Goal: Information Seeking & Learning: Learn about a topic

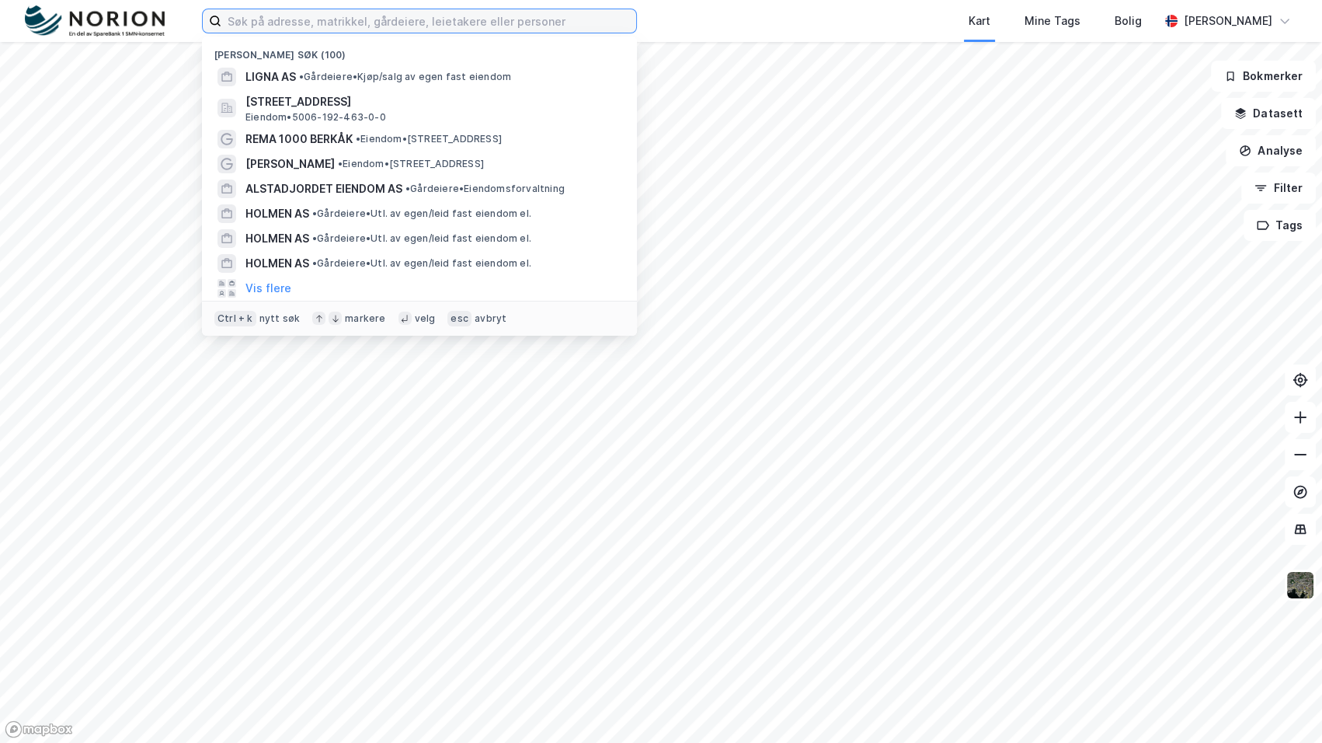
click at [326, 12] on input at bounding box center [428, 20] width 415 height 23
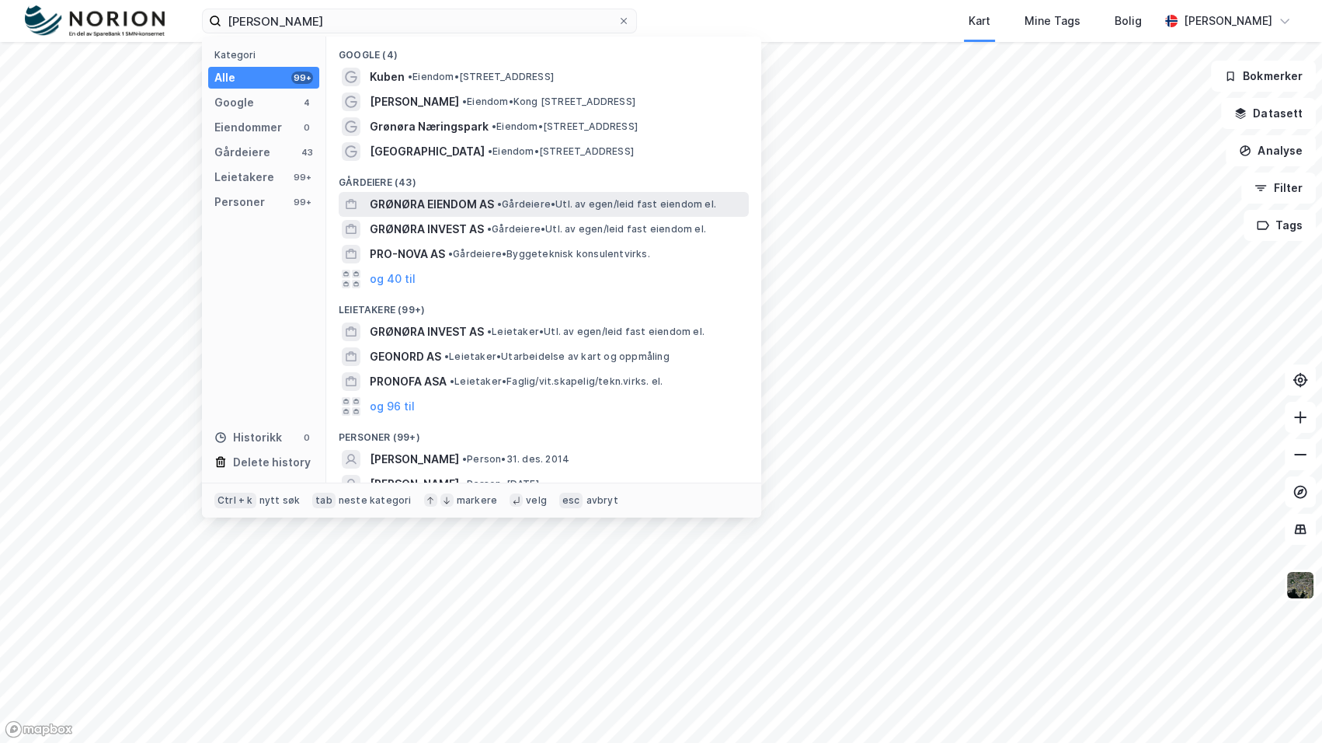
click at [496, 197] on div "GRØNØRA EIENDOM AS • Gårdeiere • Utl. av egen/leid fast eiendom el." at bounding box center [558, 204] width 376 height 19
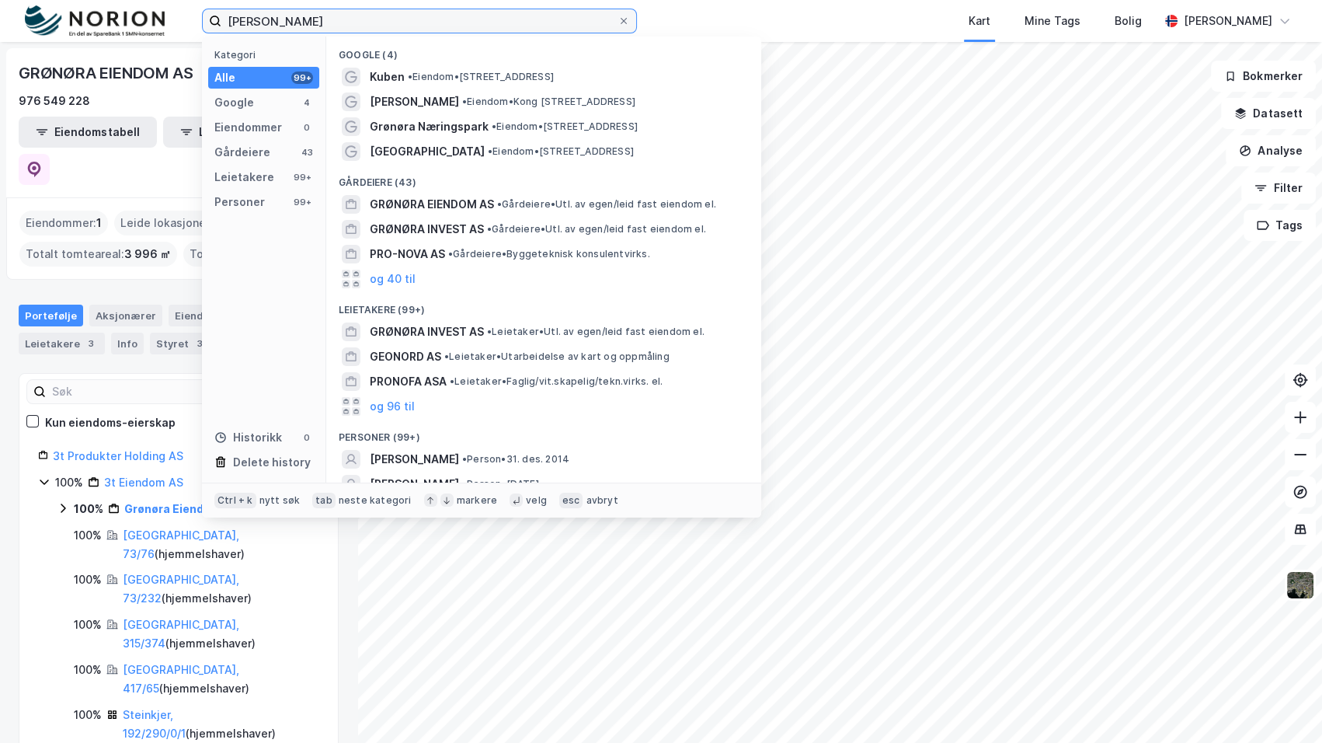
click at [323, 22] on input "Kuben grønøra" at bounding box center [419, 20] width 396 height 23
click at [323, 20] on input "Kuben grønøra" at bounding box center [419, 20] width 396 height 23
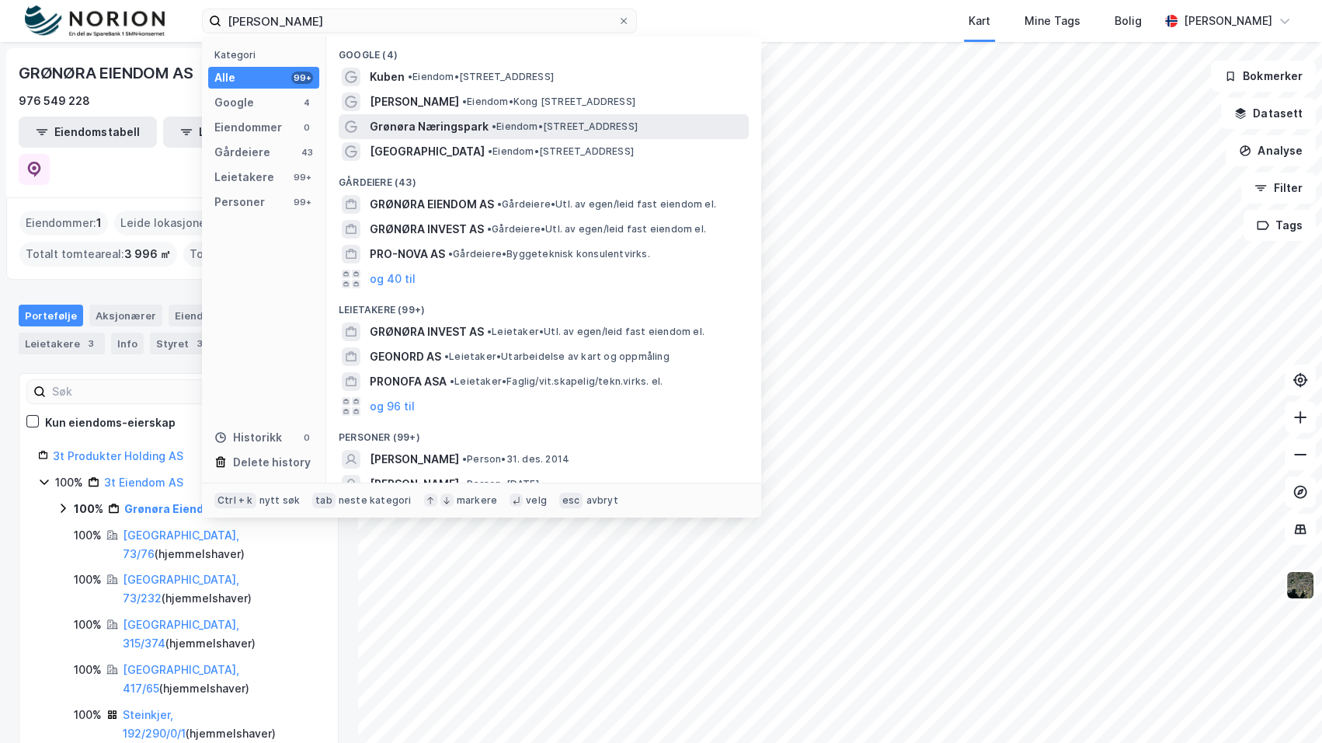
click at [456, 115] on div "Grønøra Næringspark • Eiendom • Grønørveien 58, 7300 Orkanger" at bounding box center [544, 126] width 410 height 25
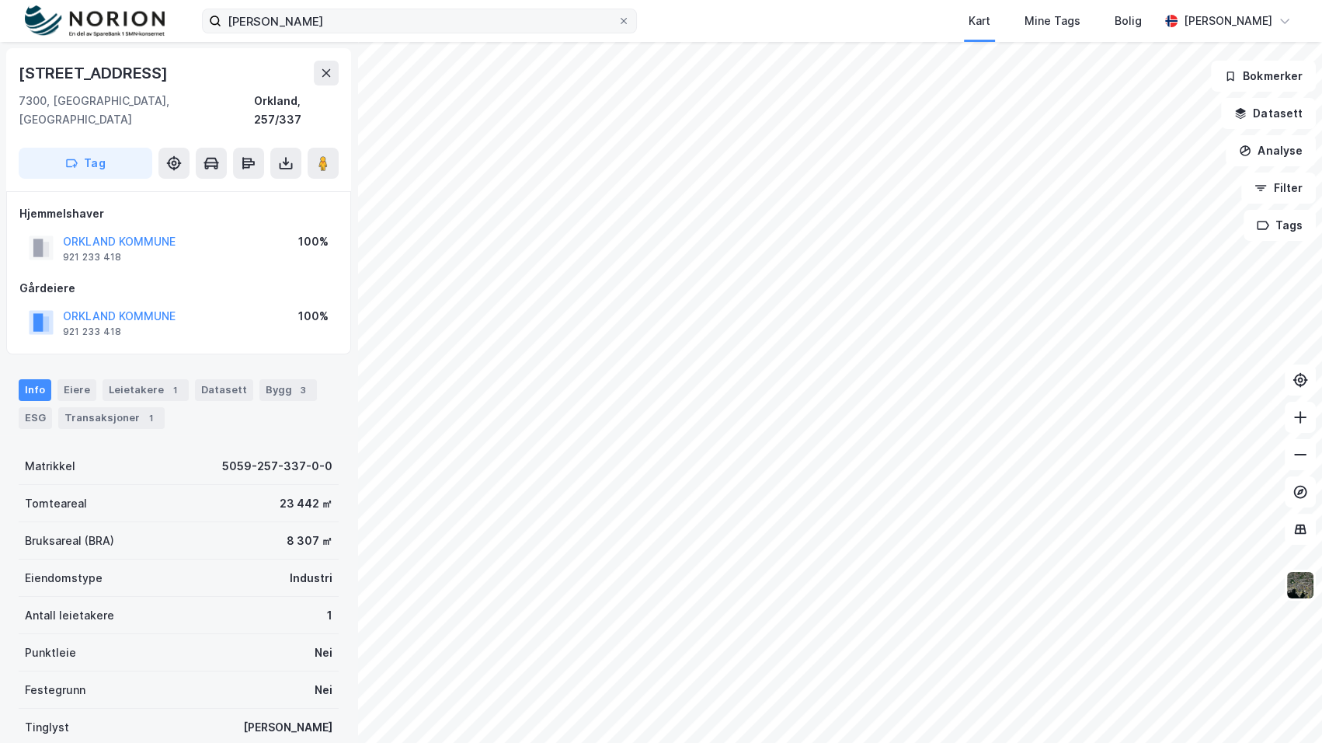
drag, startPoint x: 329, startPoint y: 6, endPoint x: 332, endPoint y: 15, distance: 8.9
click at [329, 8] on div "Kuben grønøra Kart Mine Tags Bolig Mathias Aksnes" at bounding box center [661, 21] width 1322 height 42
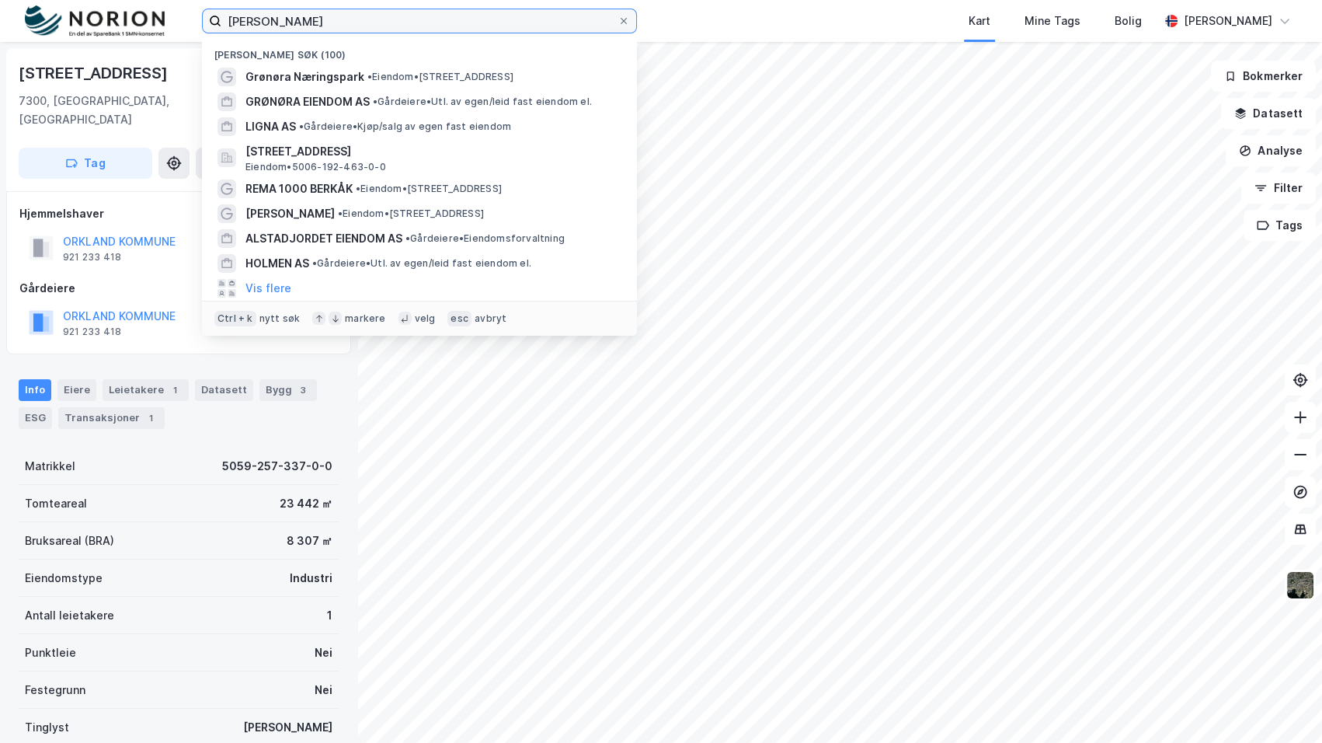
drag, startPoint x: 324, startPoint y: 21, endPoint x: 118, endPoint y: 15, distance: 205.9
click at [119, 16] on div "Kuben grønøra Nylige søk (100) Grønøra Næringspark • Eiendom • Grønørveien 58, …" at bounding box center [661, 21] width 1322 height 42
paste input "Bårdshaug / Løypestrengen 4-12"
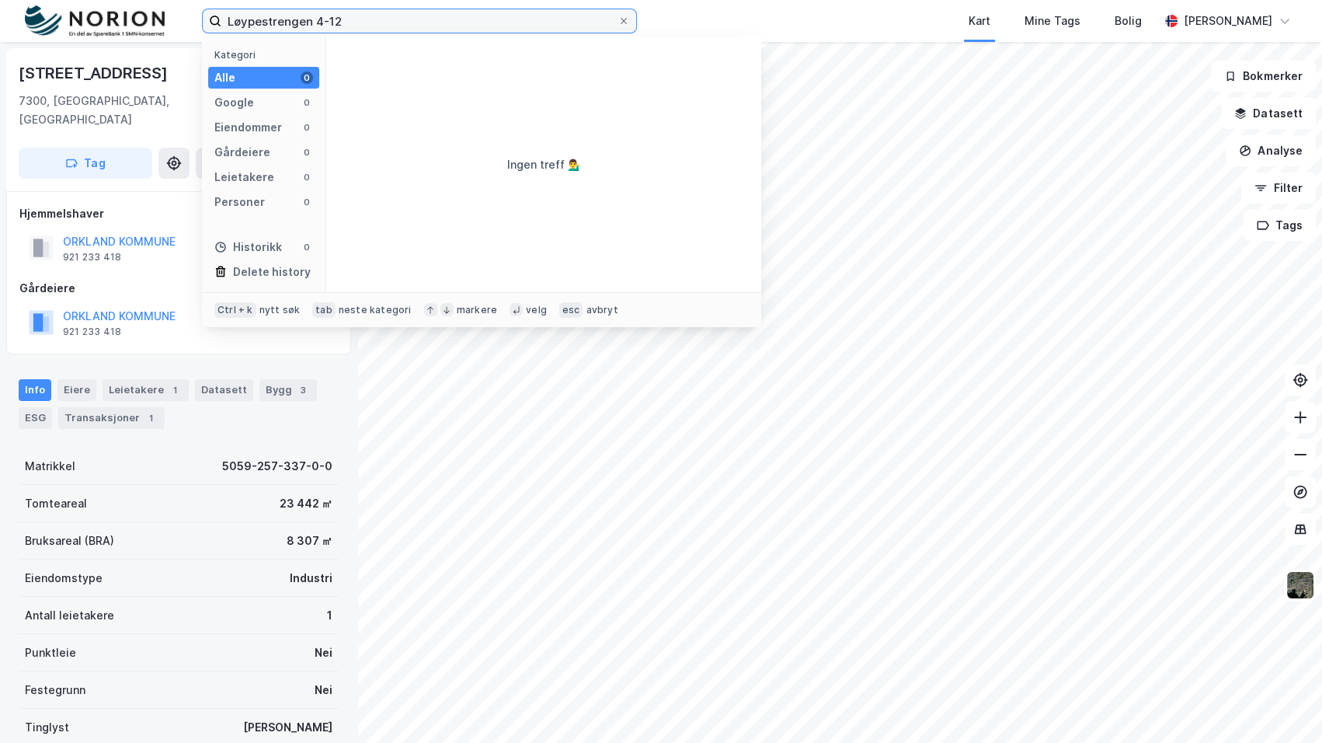
click at [375, 22] on input "Løypestrengen 4-12" at bounding box center [419, 20] width 396 height 23
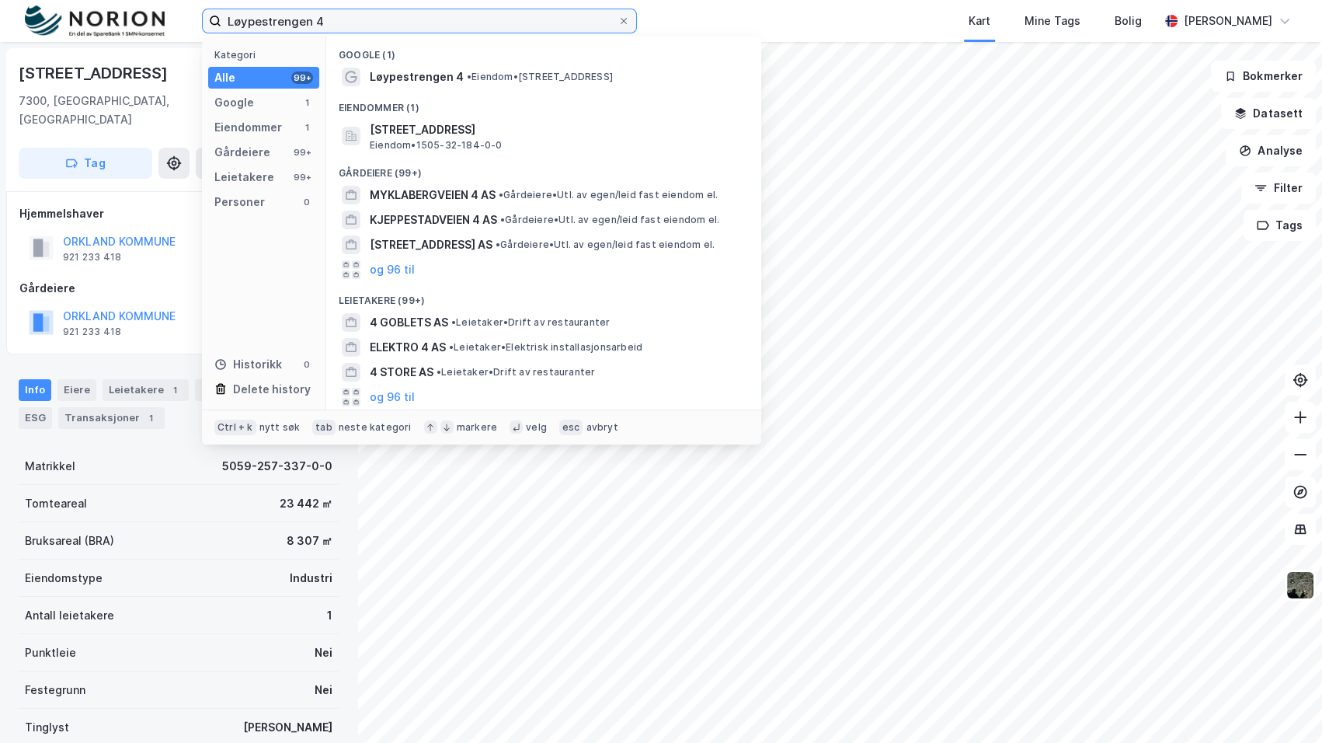
drag, startPoint x: 266, startPoint y: 23, endPoint x: 161, endPoint y: 21, distance: 105.7
click at [161, 21] on div "Løypestrengen 4 Kategori Alle 99+ Google 1 Eiendommer 1 Gårdeiere 99+ Leietaker…" at bounding box center [661, 21] width 1322 height 42
paste input "Tiltaksveien 22"
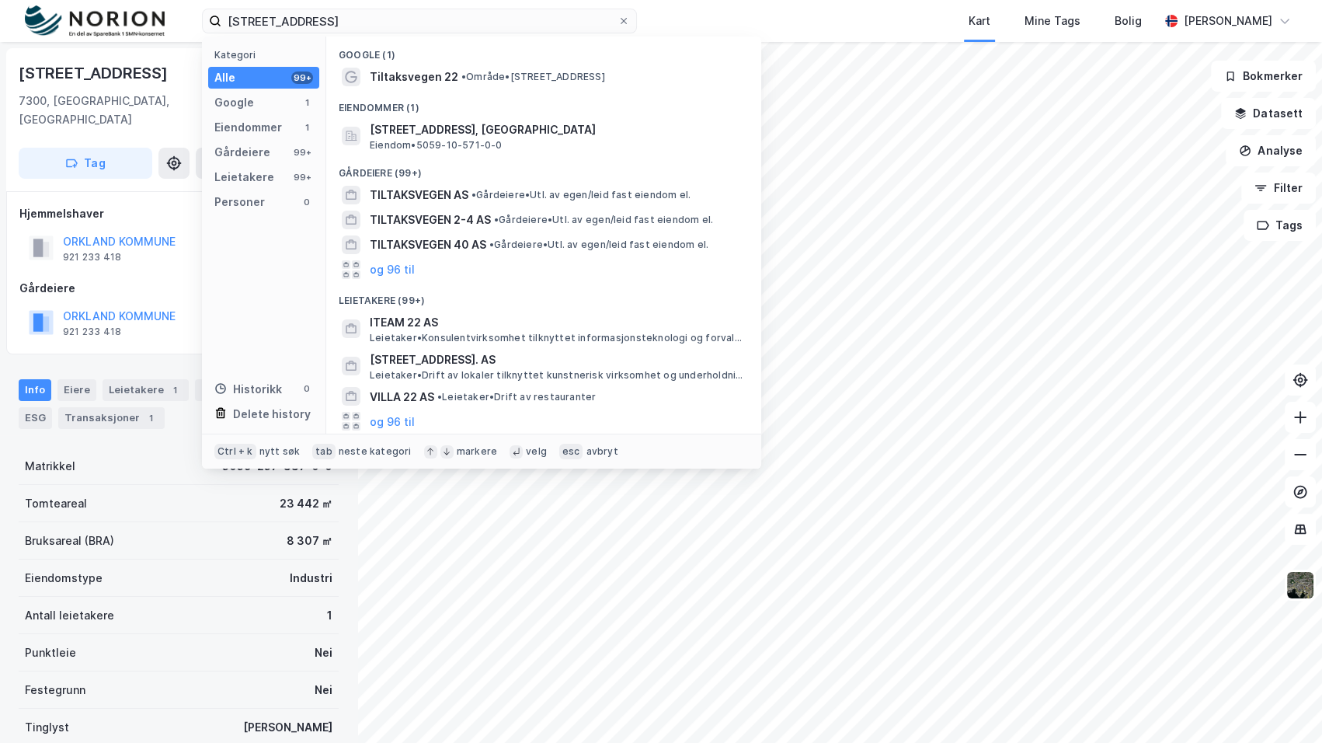
click at [475, 75] on span "• Område • [STREET_ADDRESS]" at bounding box center [533, 77] width 144 height 12
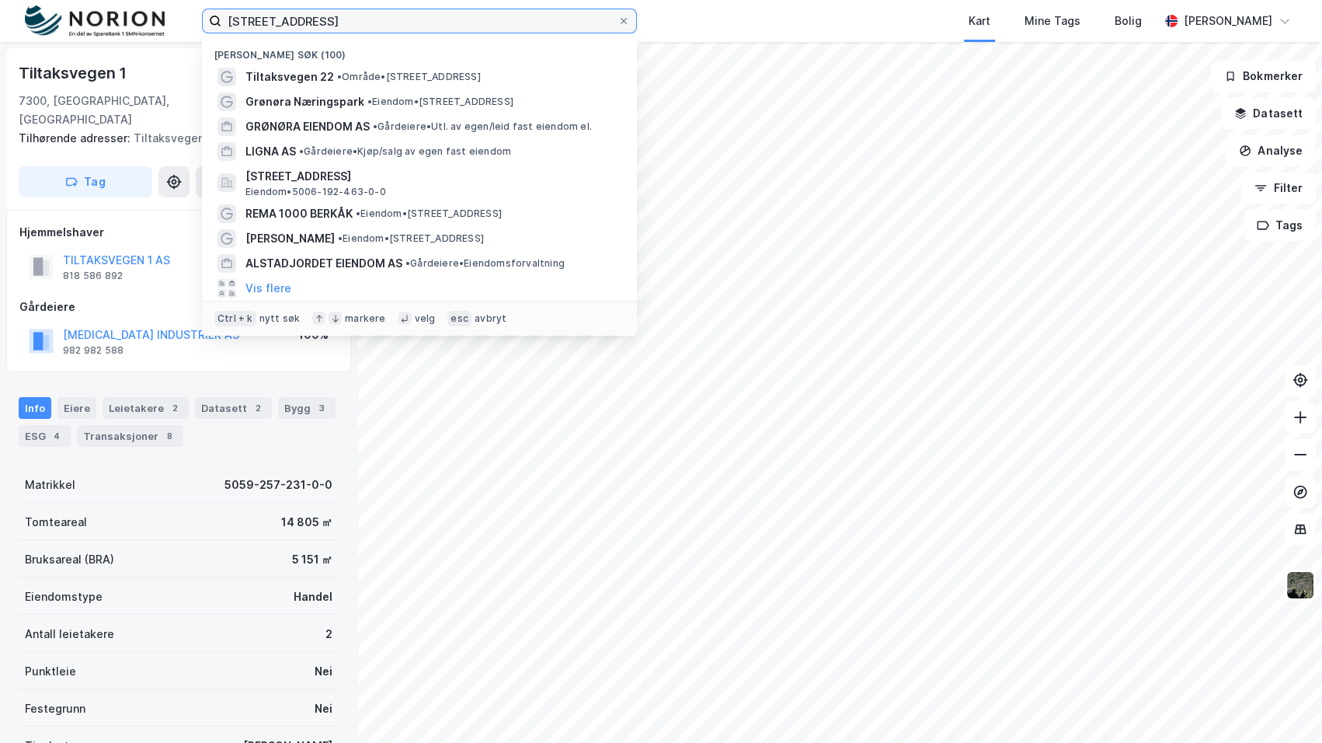
drag, startPoint x: 361, startPoint y: 24, endPoint x: 115, endPoint y: 51, distance: 247.7
click at [115, 51] on div "Tiltaksveien 22 Nylige søk (100) Tiltaksvegen 22 • Område • Tiltaksvegen 22, 73…" at bounding box center [661, 371] width 1322 height 743
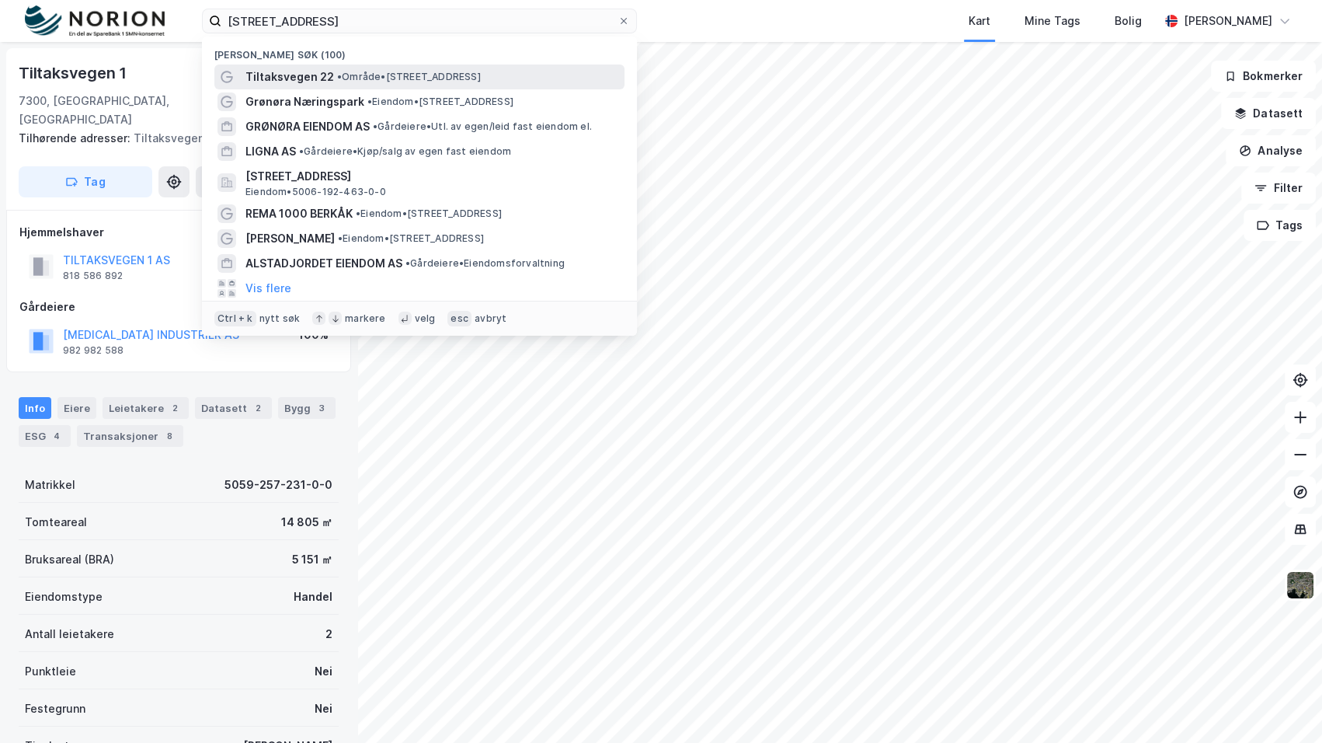
click at [362, 66] on div "Tiltaksvegen 22 • Område • Tiltaksvegen 22, 7300 Orkanger" at bounding box center [419, 76] width 410 height 25
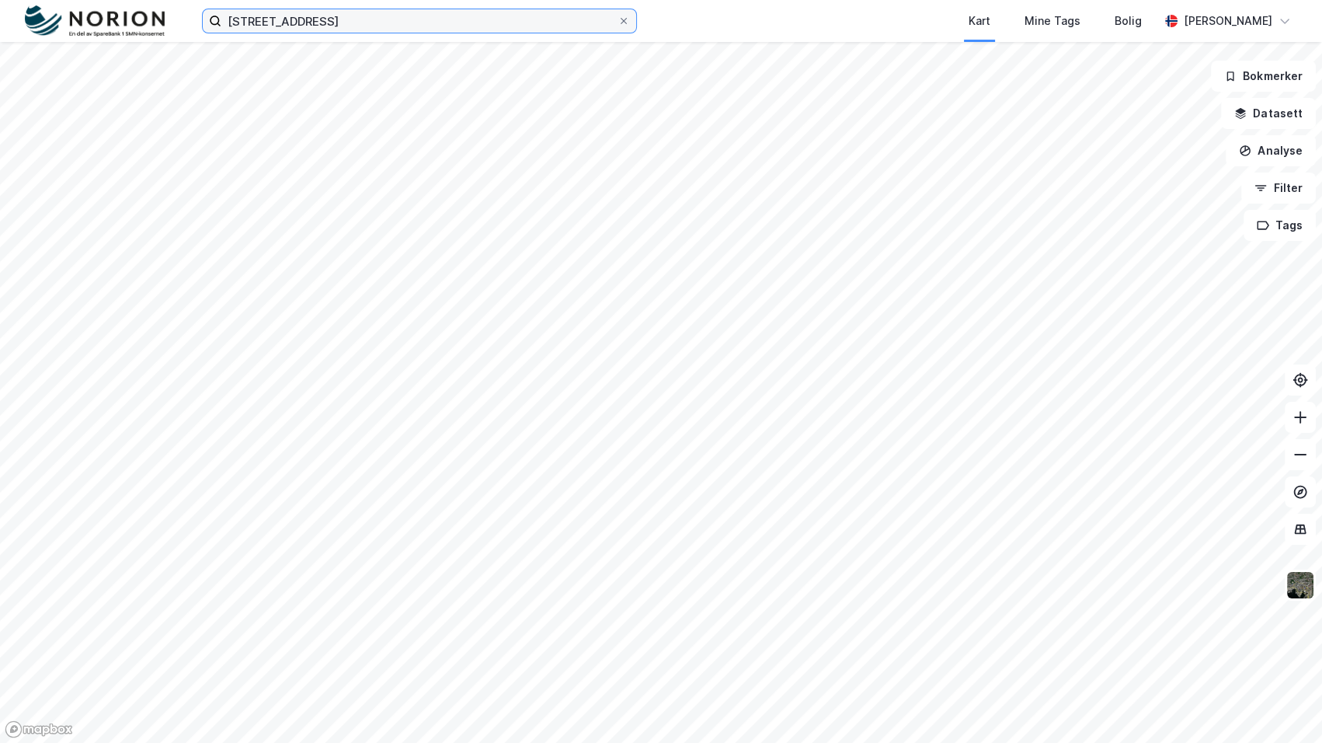
click at [352, 16] on input "Tiltaksveien 22" at bounding box center [419, 20] width 396 height 23
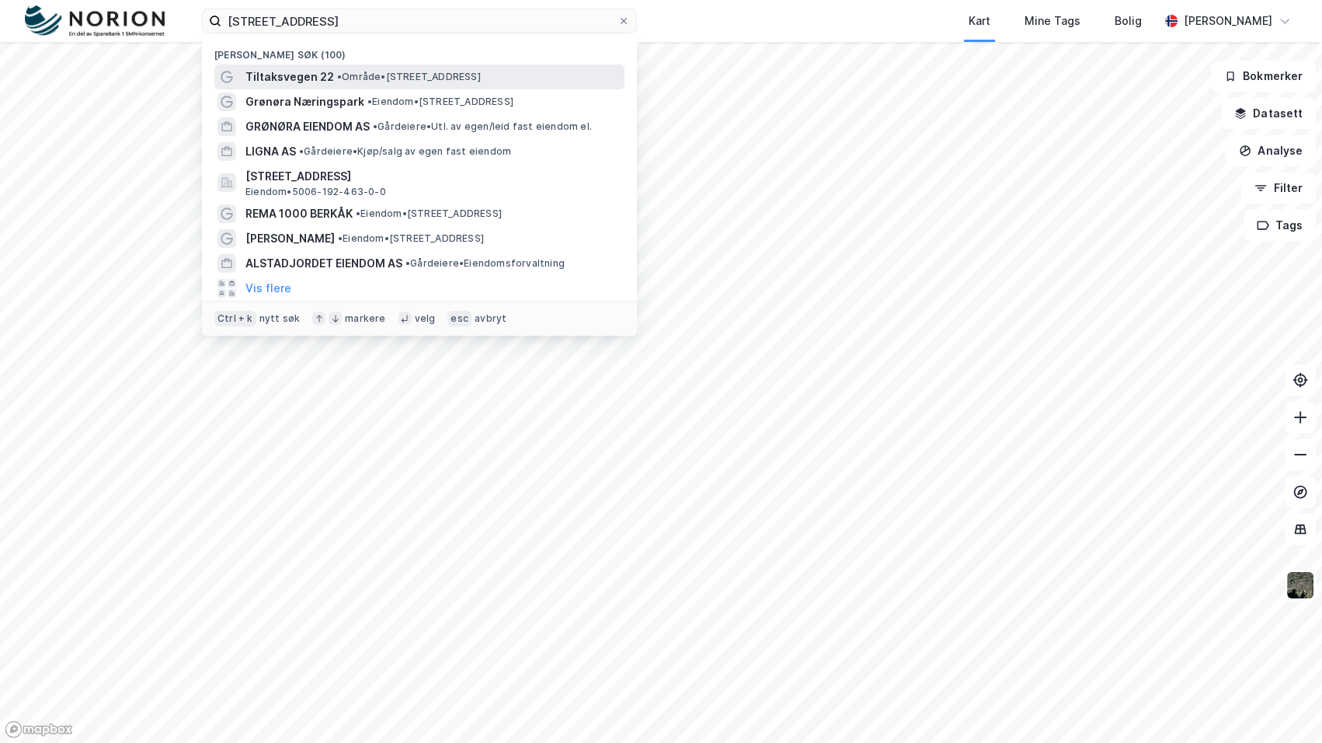
click at [395, 75] on span "• Område • [STREET_ADDRESS]" at bounding box center [409, 77] width 144 height 12
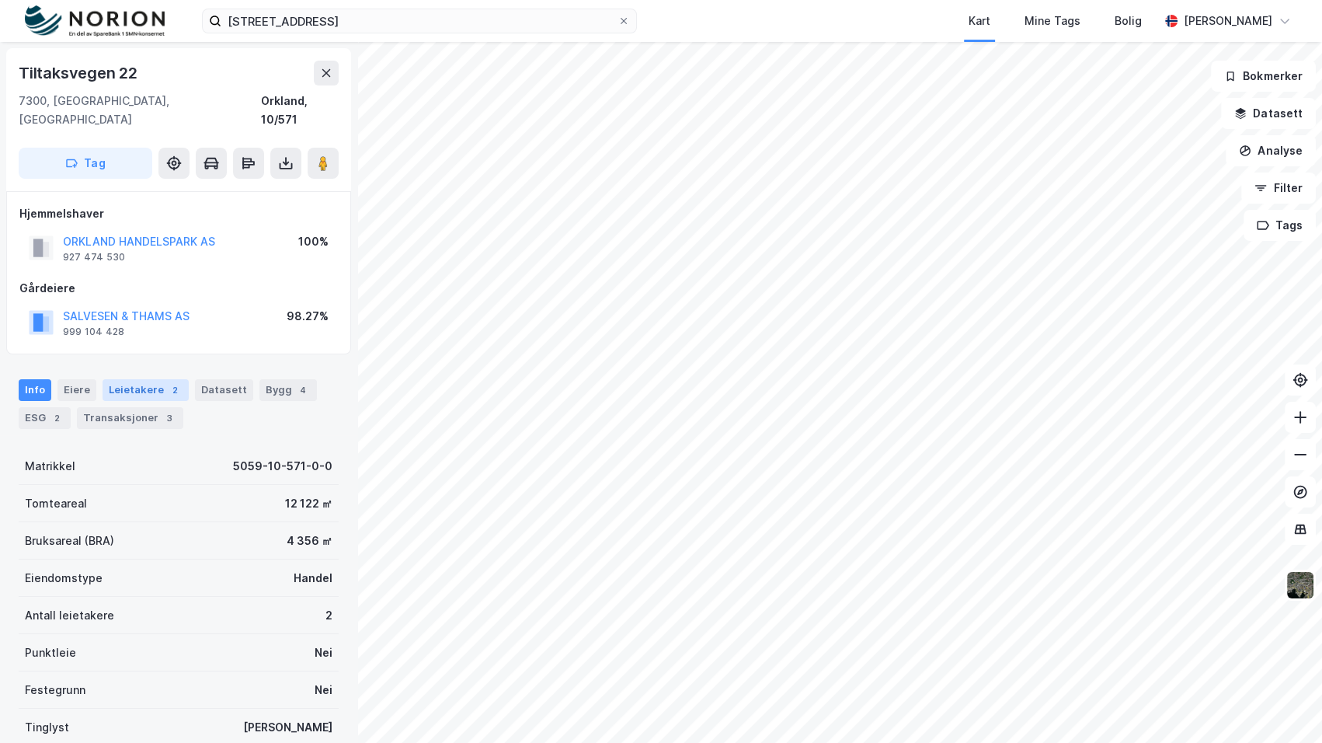
click at [110, 379] on div "Leietakere 2" at bounding box center [146, 390] width 86 height 22
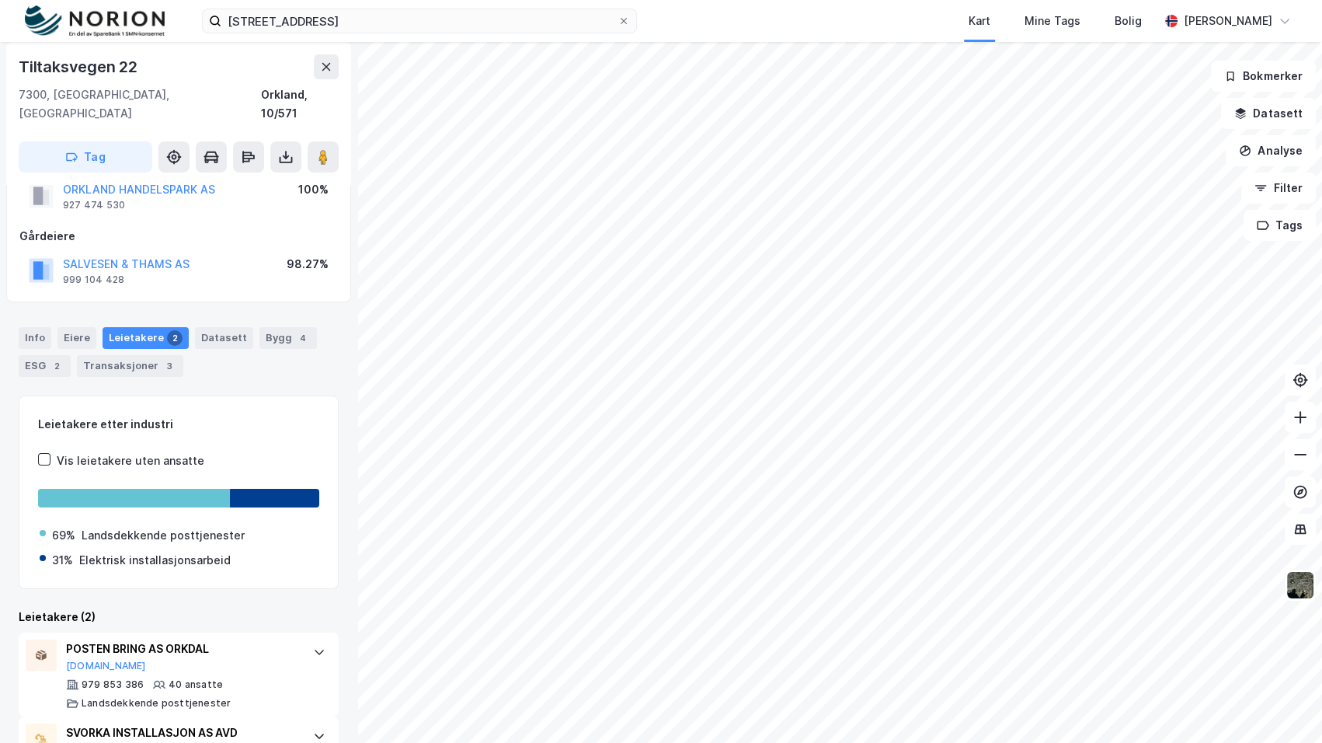
scroll to position [127, 0]
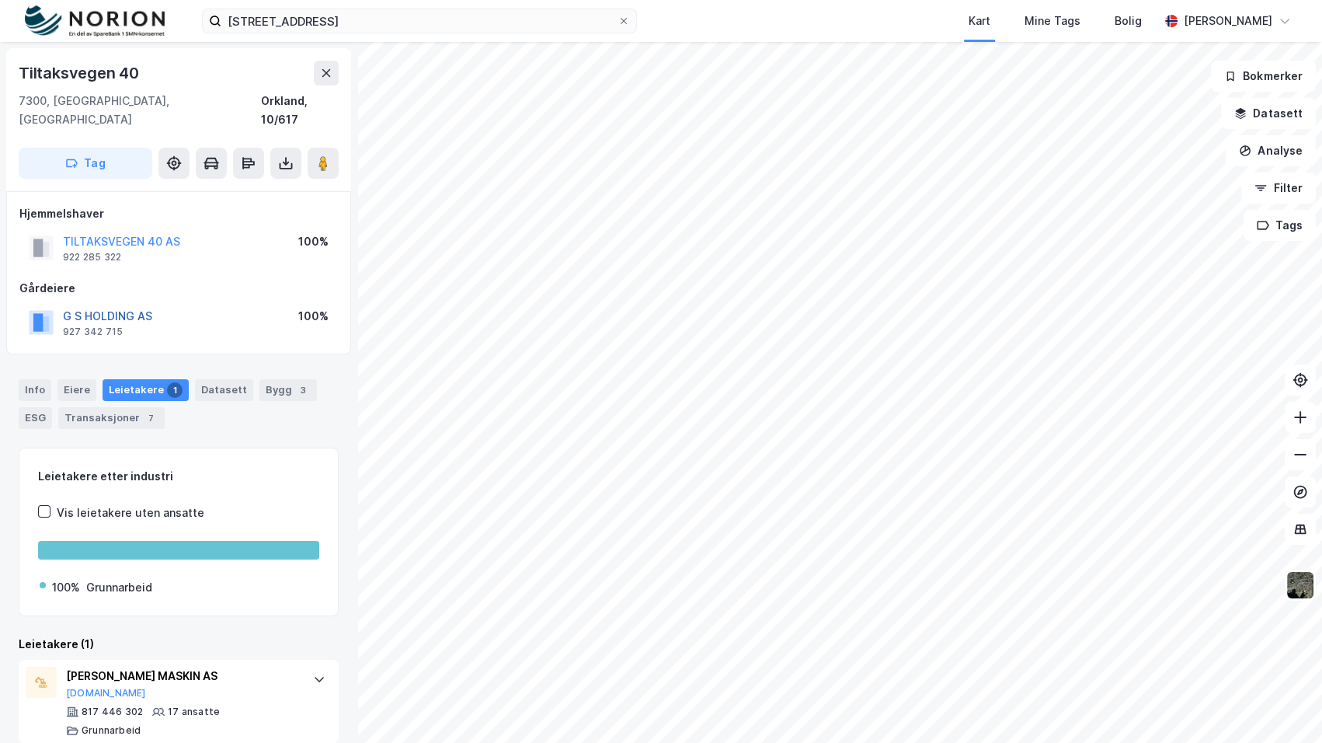
click at [0, 0] on button "G S HOLDING AS" at bounding box center [0, 0] width 0 height 0
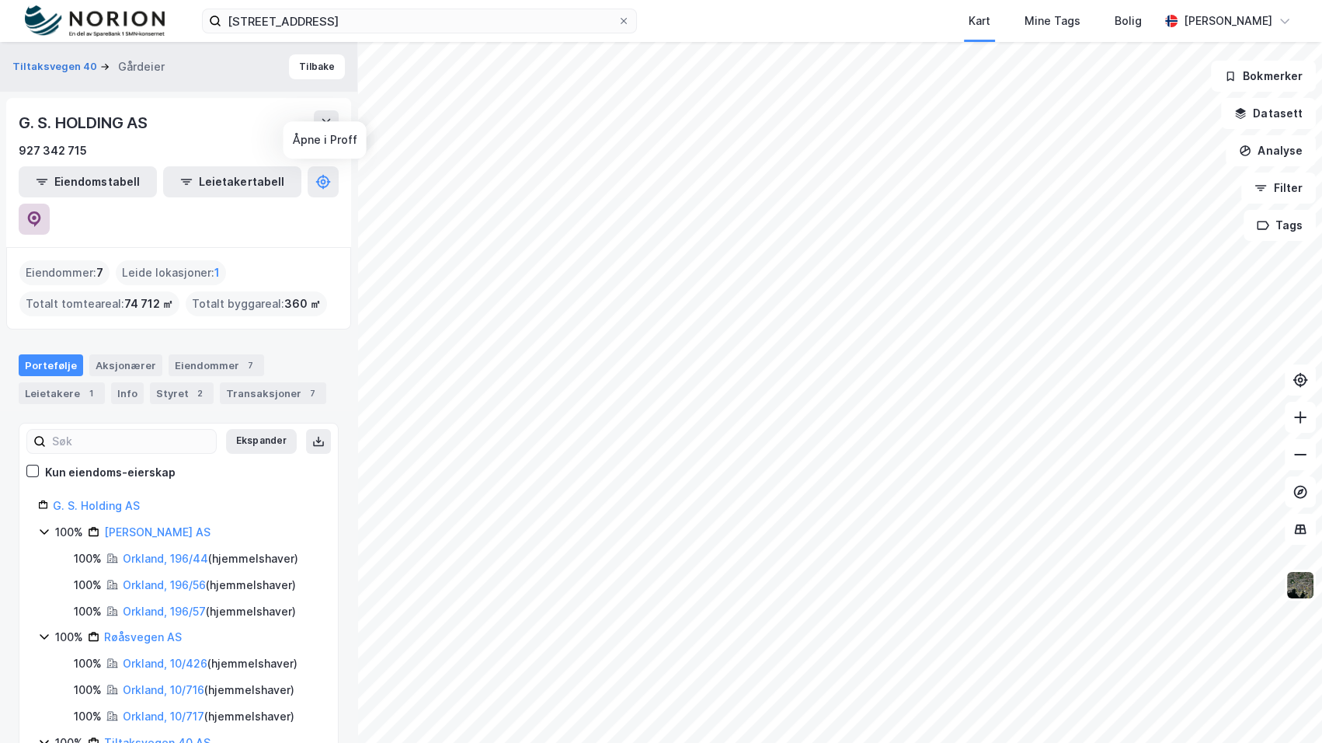
click at [41, 211] on icon at bounding box center [34, 219] width 13 height 16
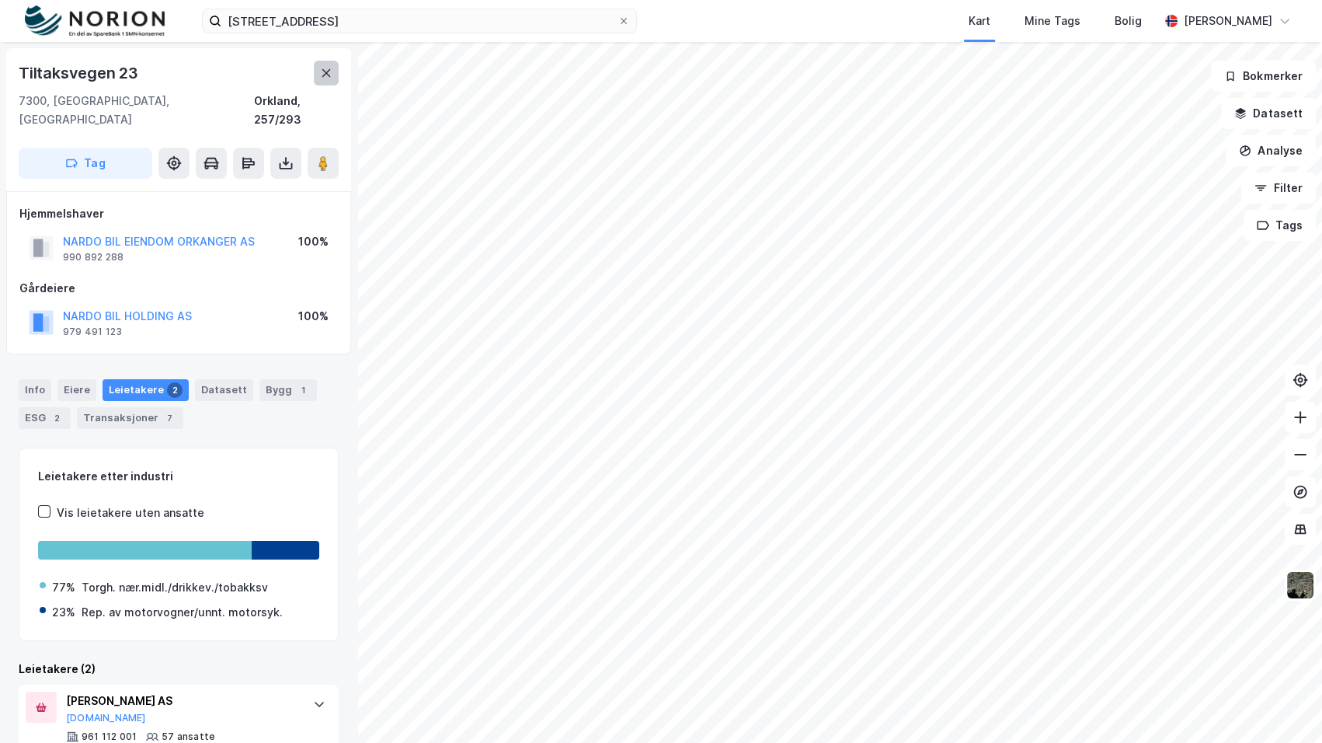
click at [324, 62] on button at bounding box center [326, 73] width 25 height 25
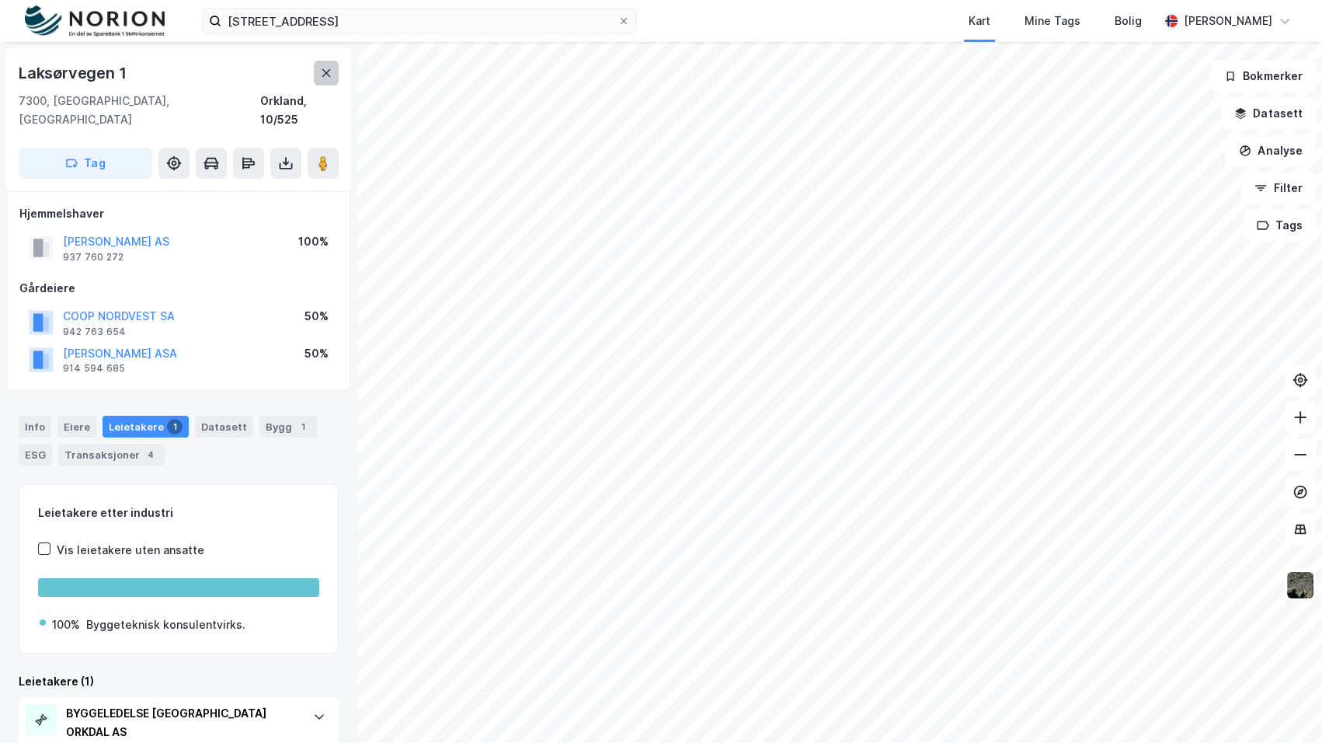
click at [325, 71] on icon at bounding box center [326, 73] width 12 height 12
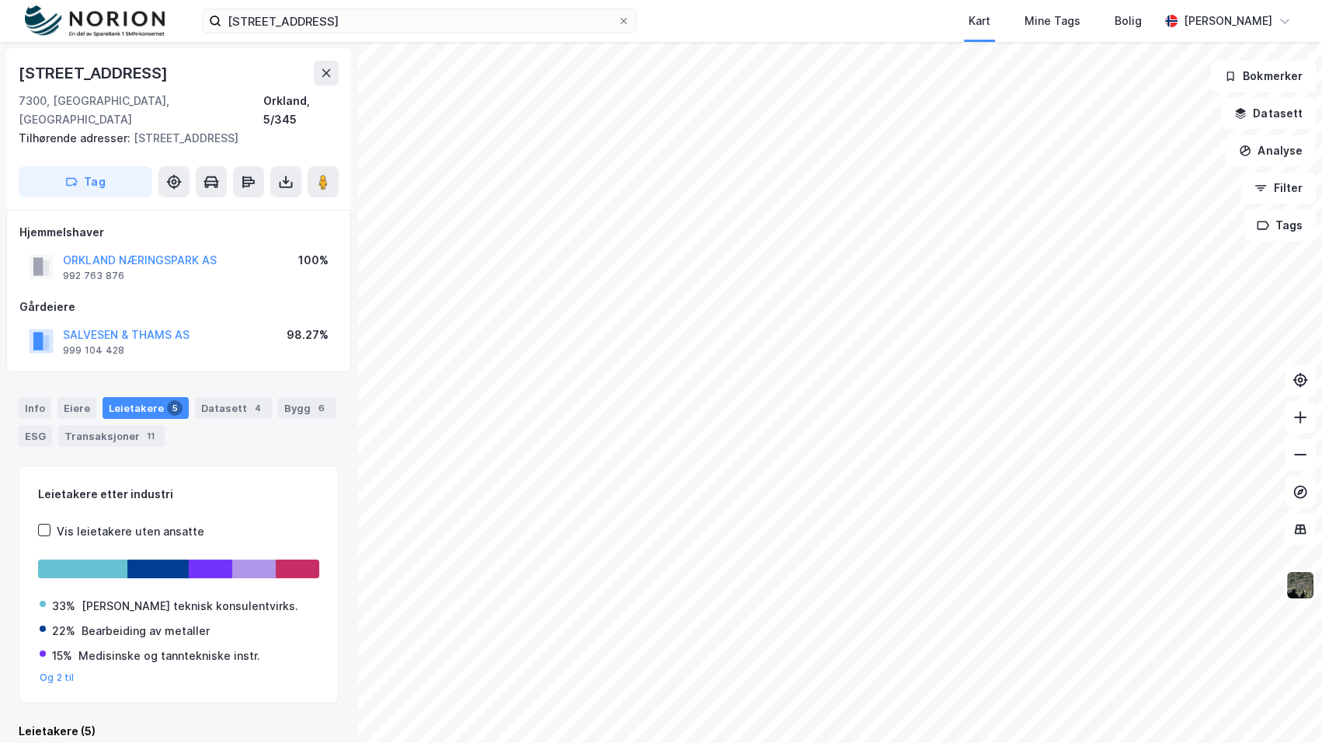
scroll to position [2, 0]
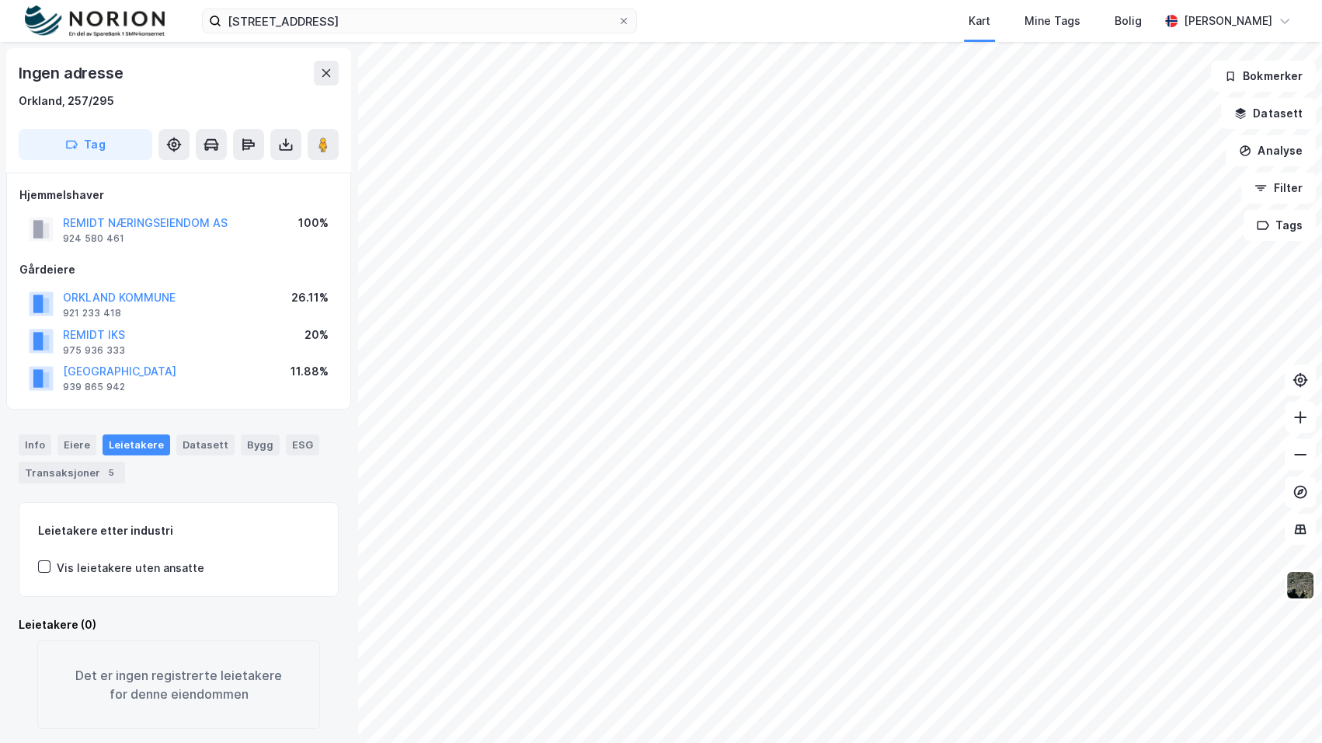
scroll to position [2, 0]
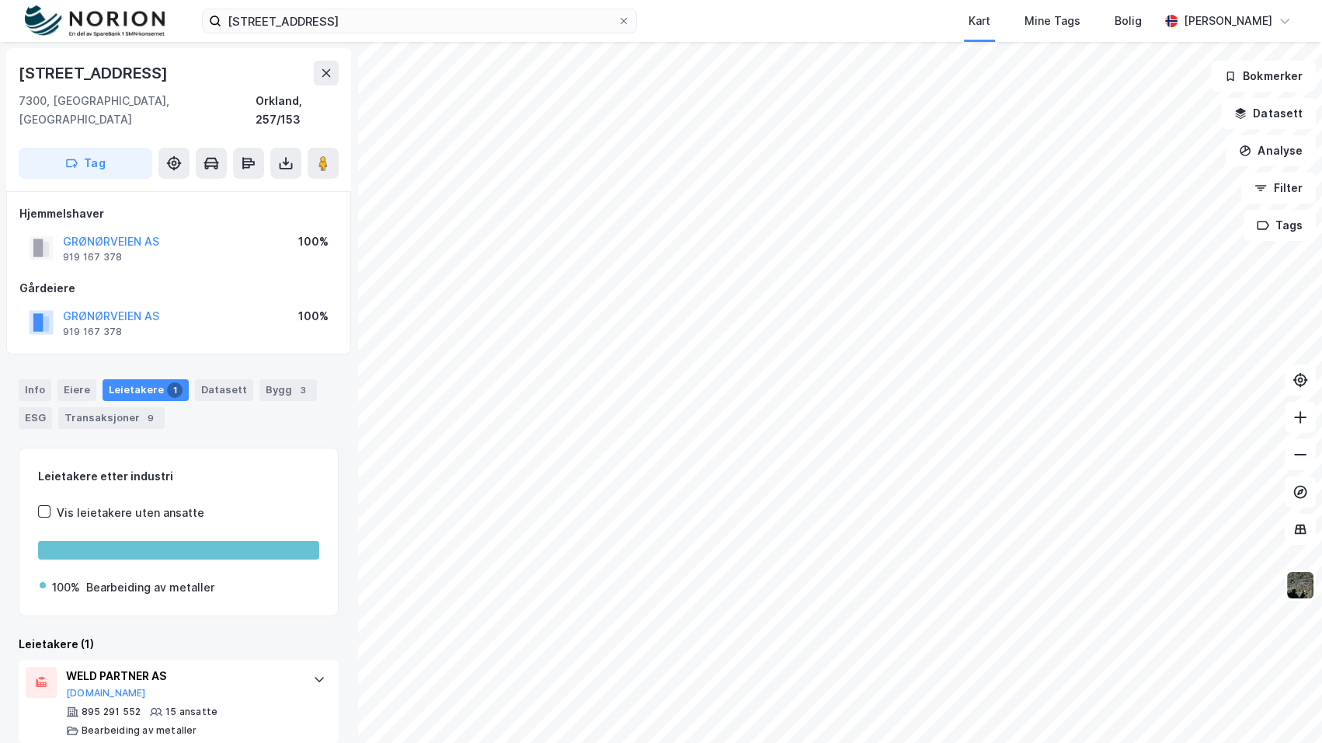
drag, startPoint x: 124, startPoint y: 299, endPoint x: 139, endPoint y: 286, distance: 19.8
click at [139, 307] on div "GRØNØRVEIEN AS" at bounding box center [111, 316] width 96 height 19
click at [0, 0] on button "GRØNØRVEIEN AS" at bounding box center [0, 0] width 0 height 0
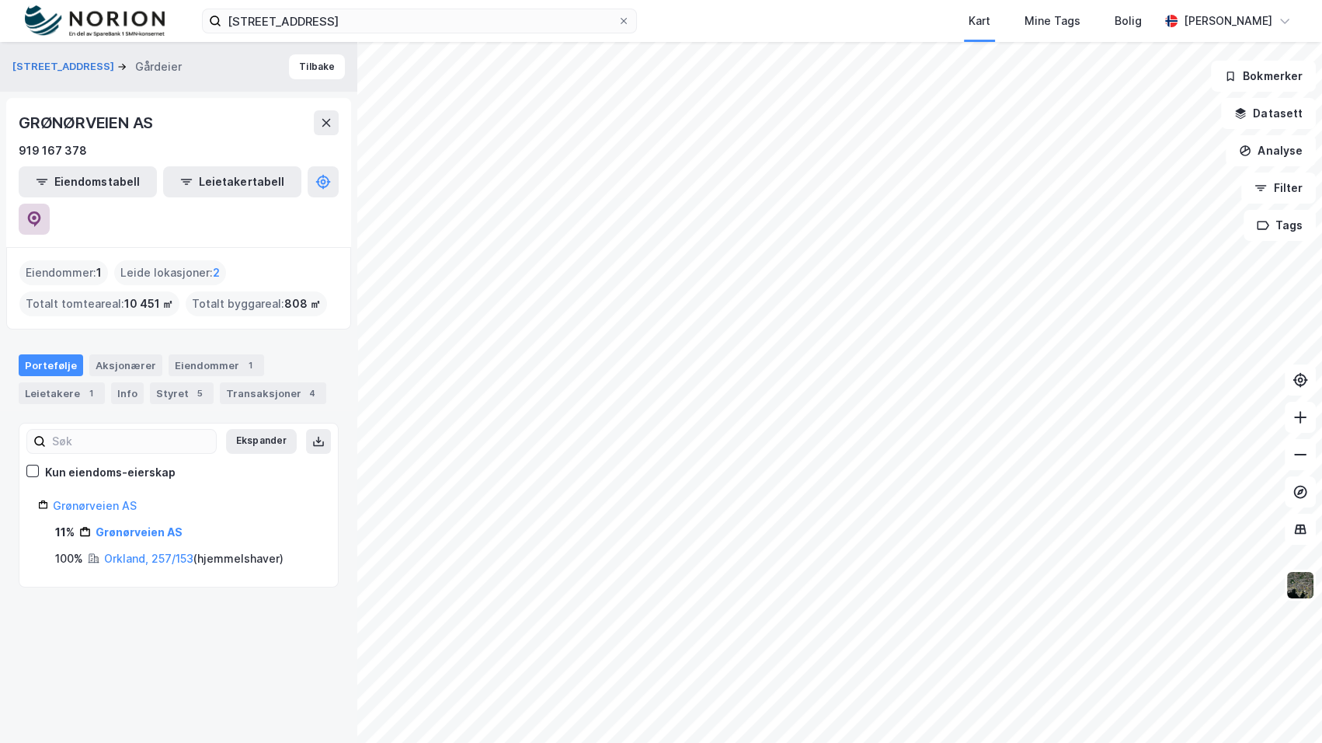
click at [41, 211] on icon at bounding box center [34, 219] width 13 height 16
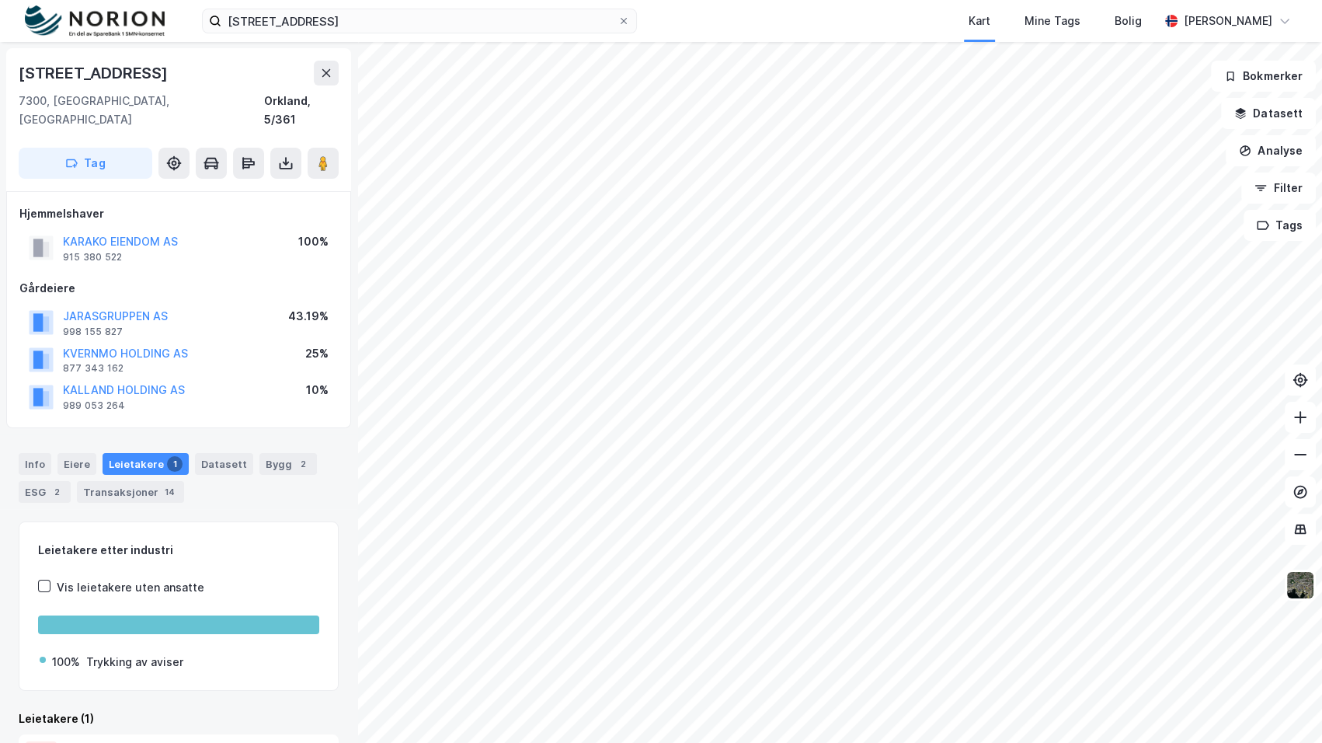
scroll to position [2, 0]
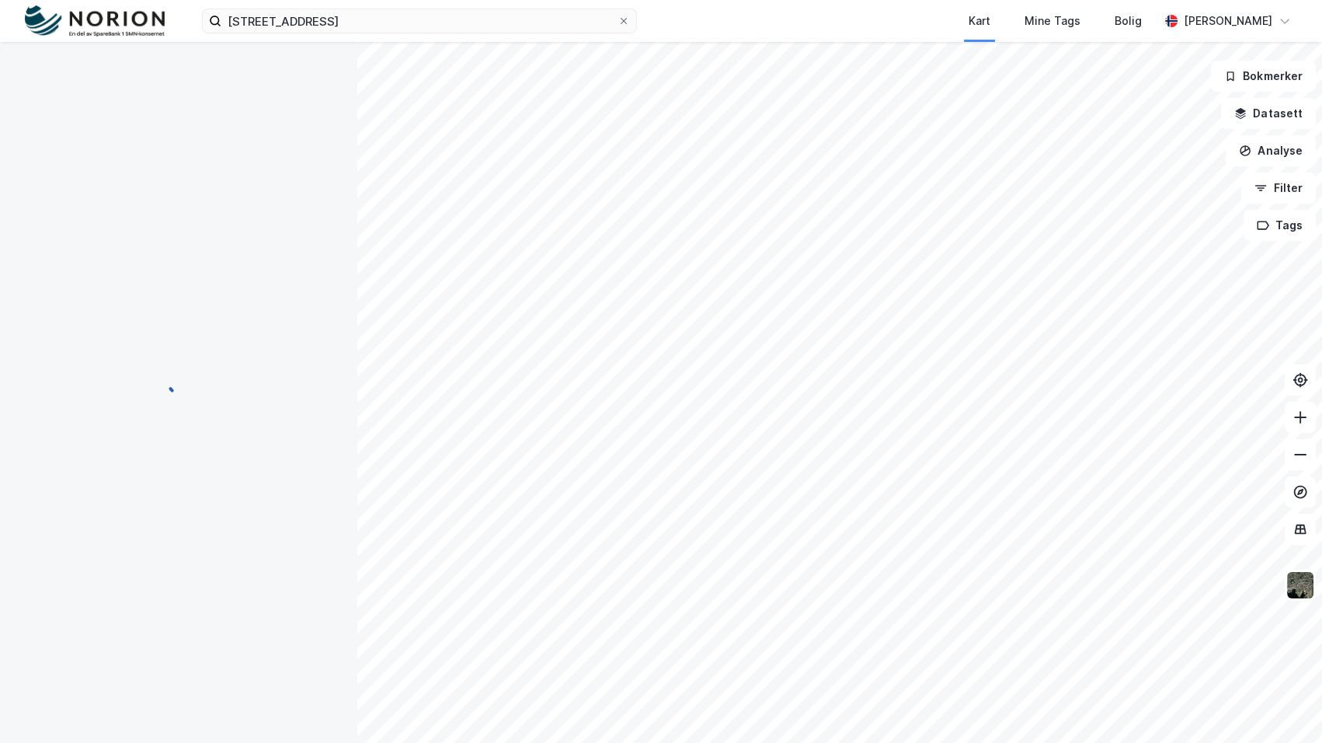
scroll to position [2, 0]
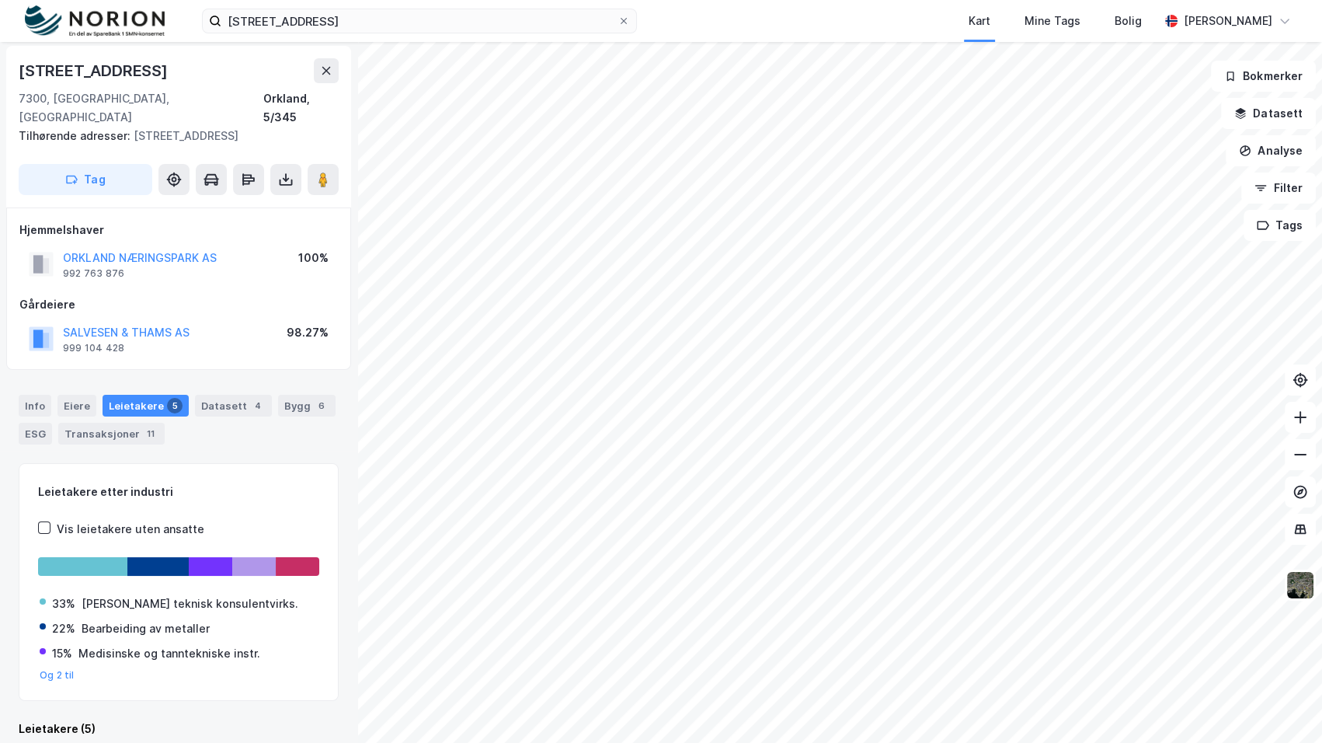
scroll to position [2, 0]
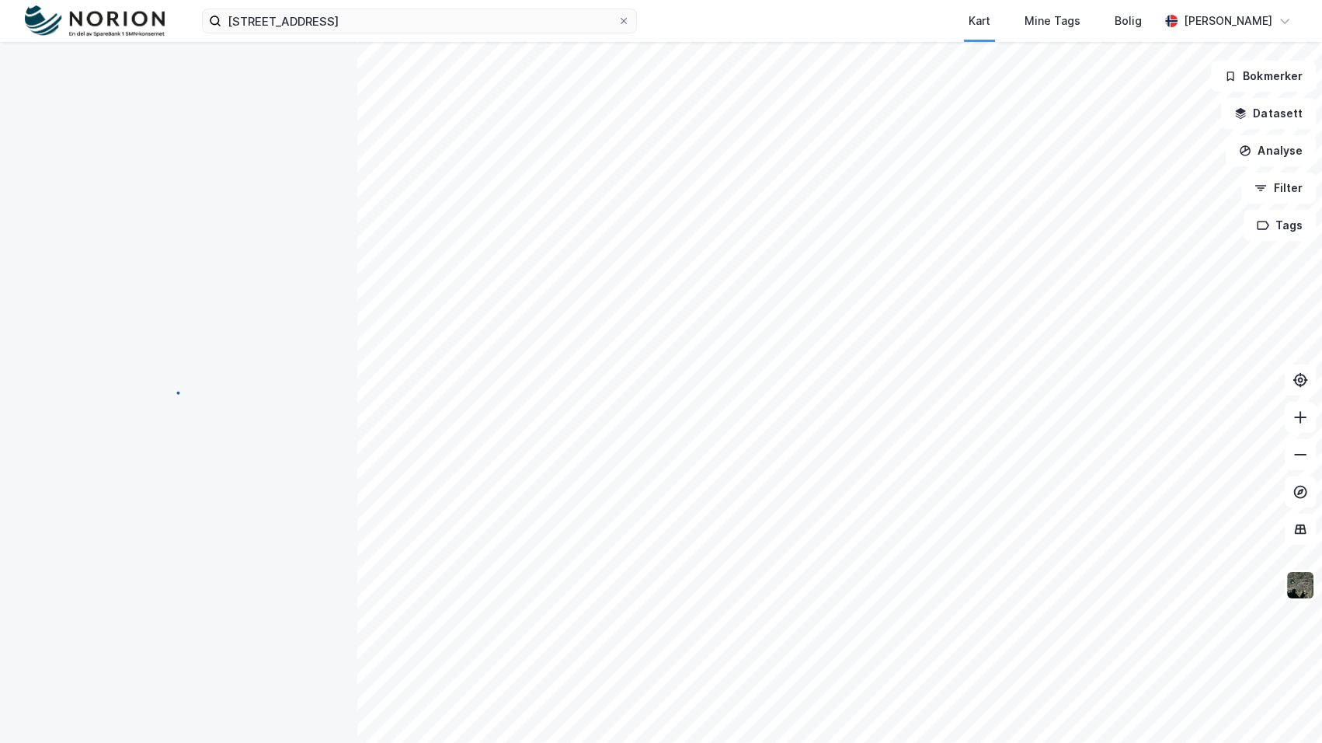
scroll to position [2, 0]
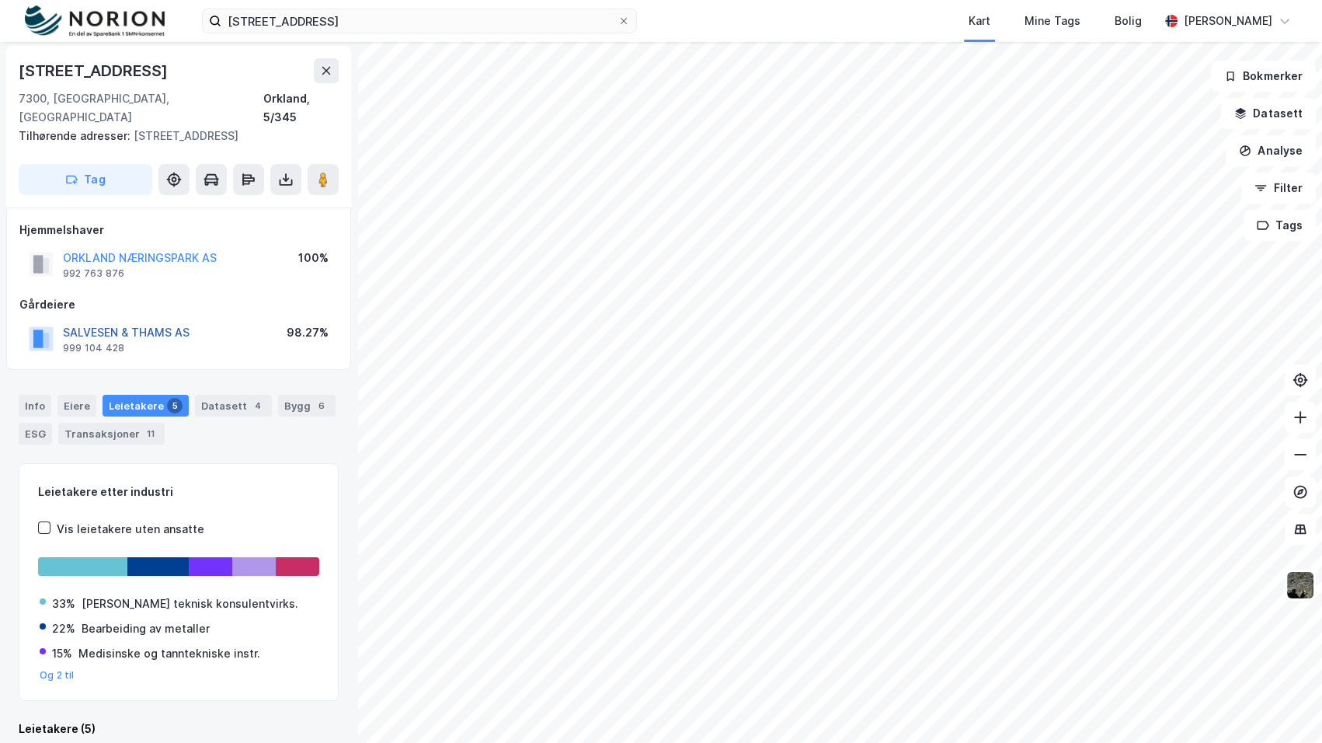
click at [0, 0] on button "SALVESEN & THAMS AS" at bounding box center [0, 0] width 0 height 0
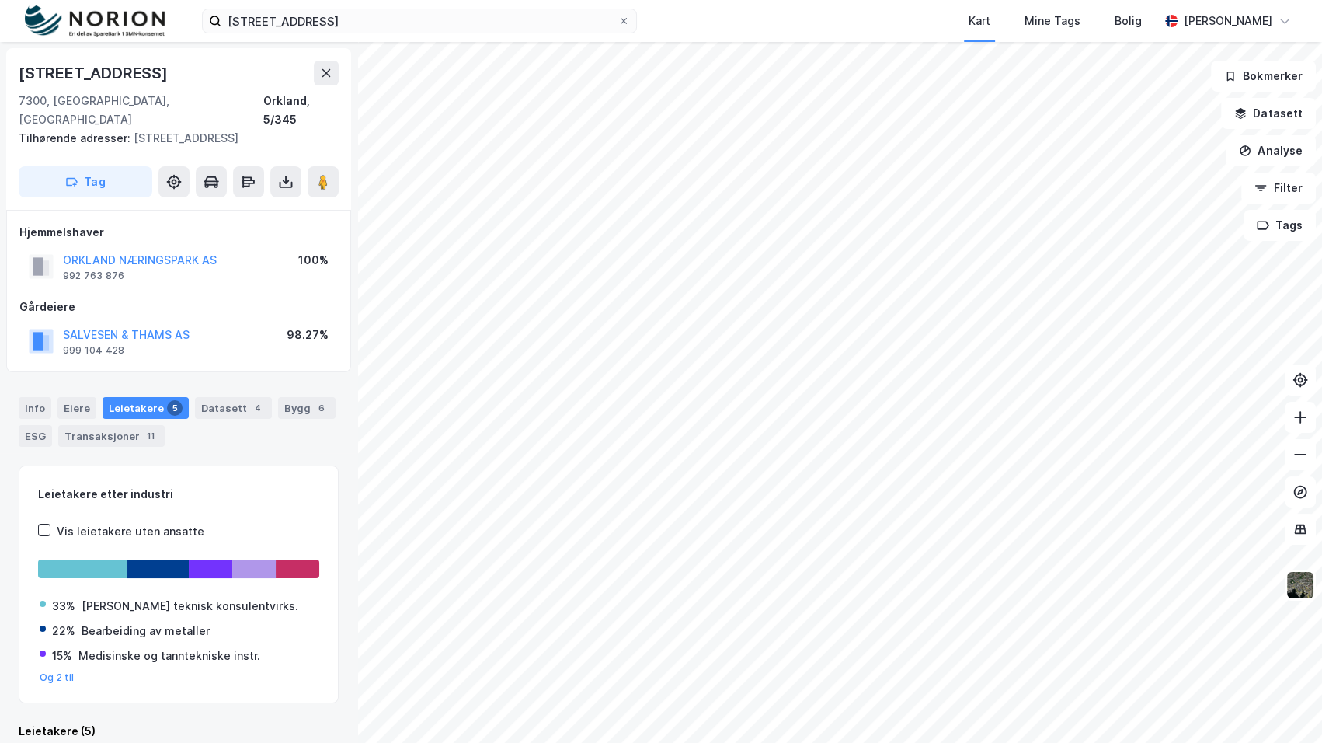
scroll to position [2, 0]
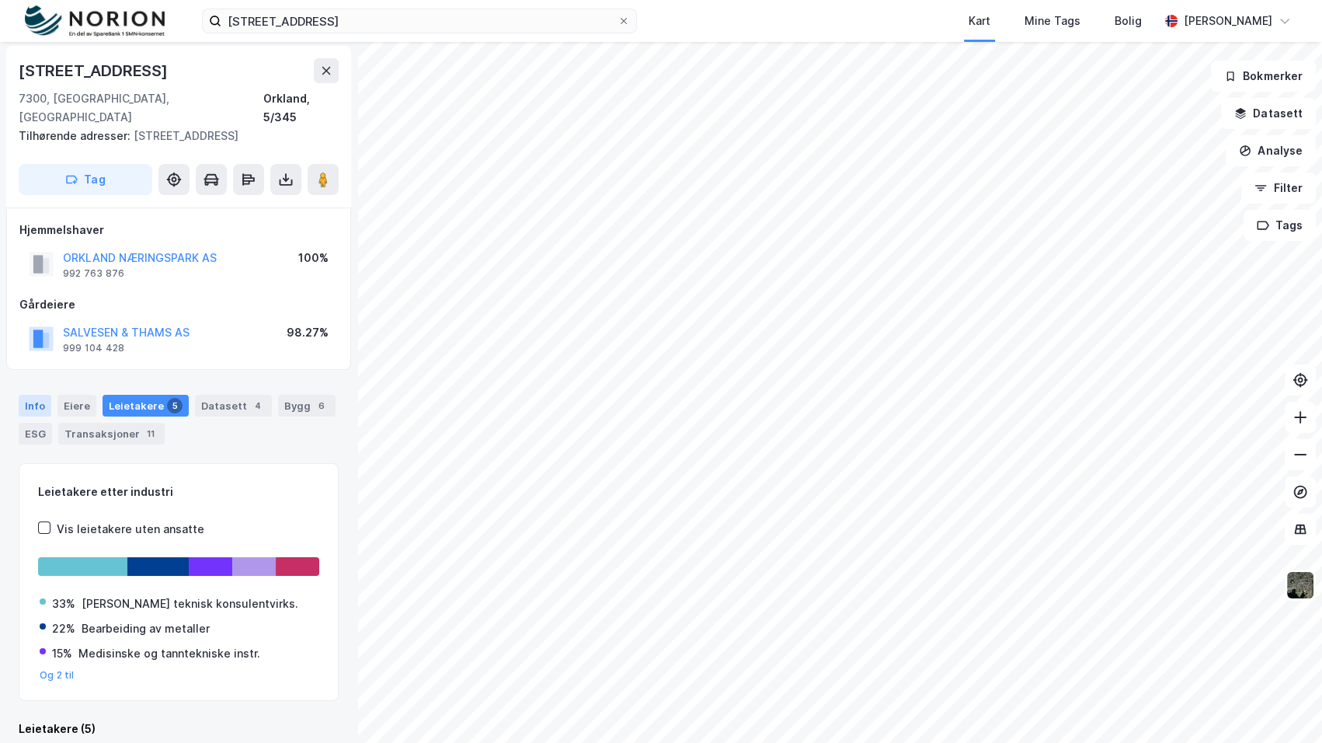
click at [40, 395] on div "Info" at bounding box center [35, 406] width 33 height 22
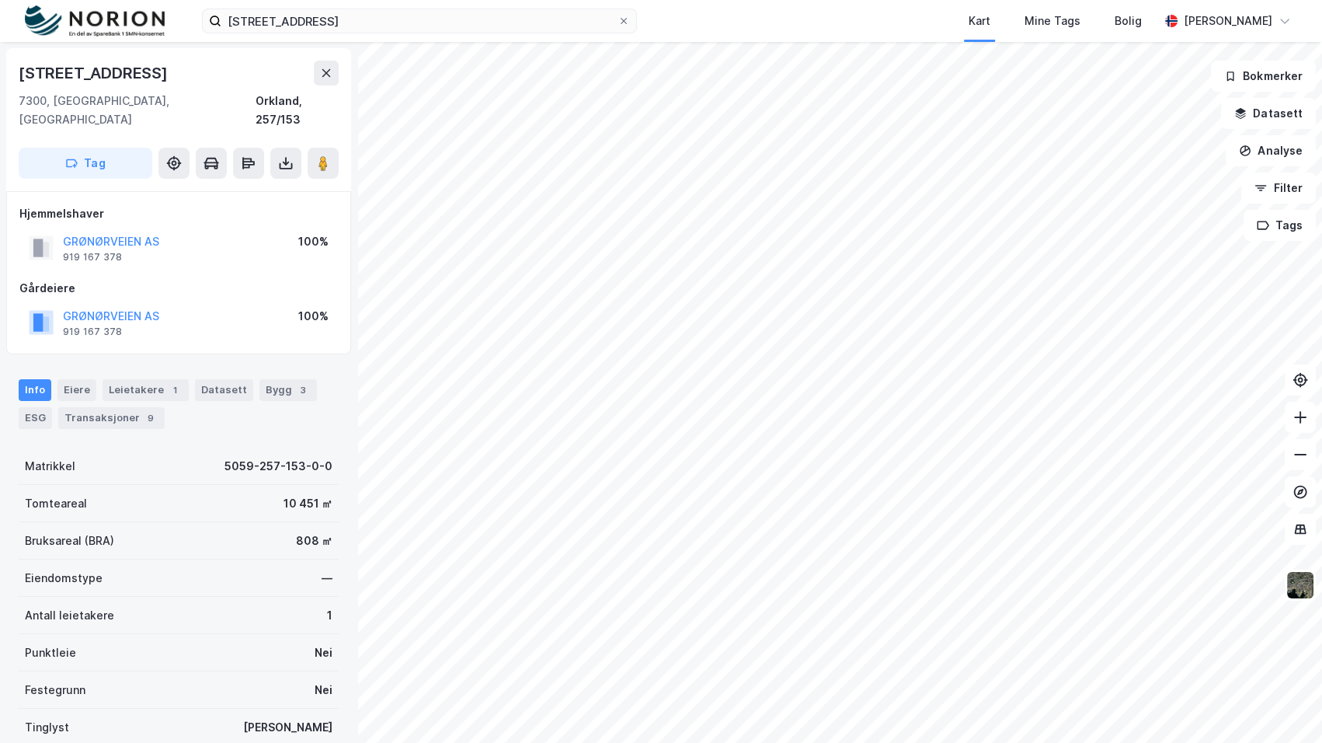
scroll to position [2, 0]
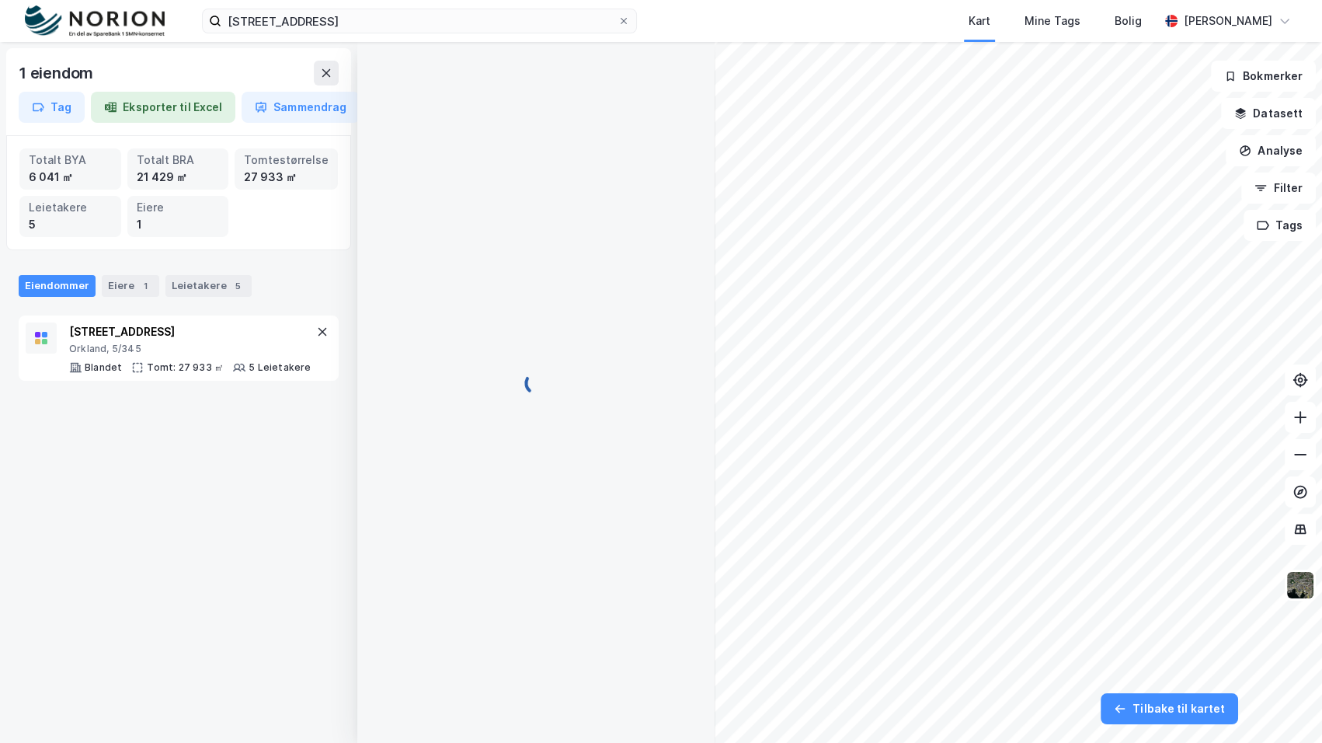
scroll to position [2, 0]
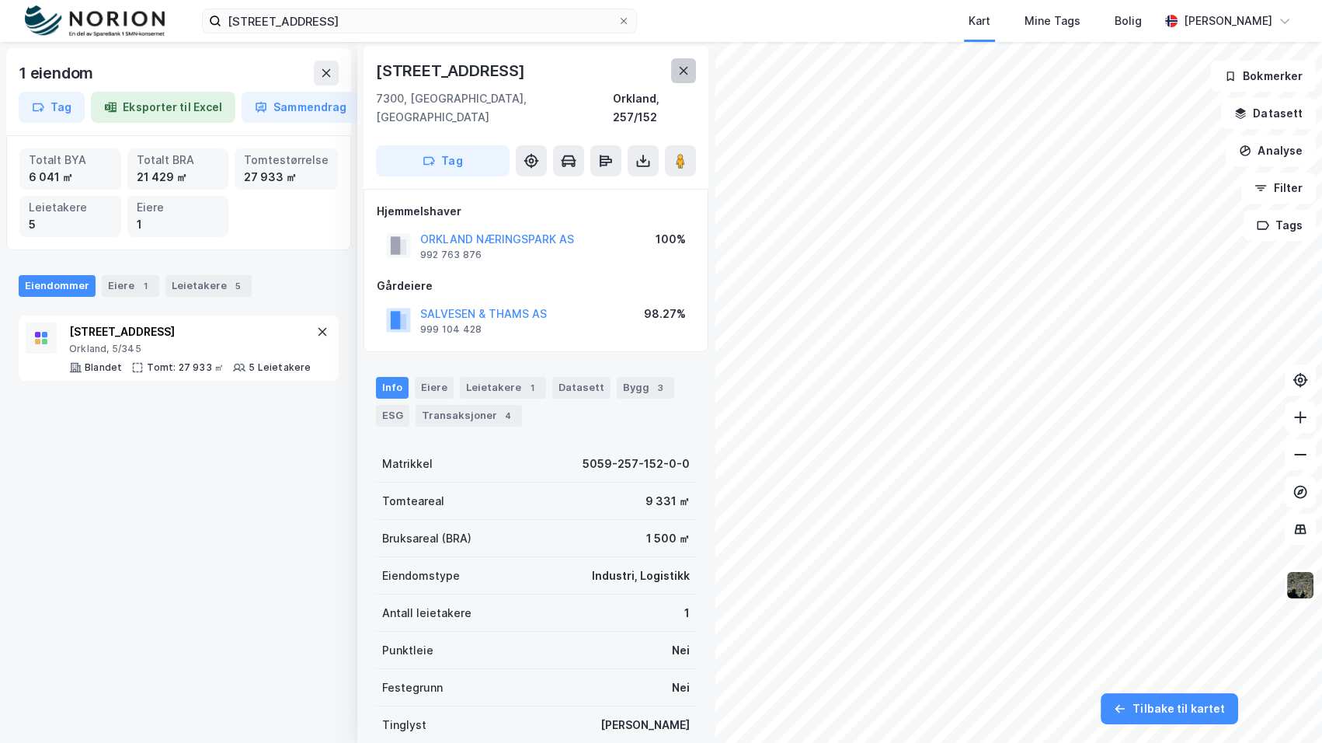
click at [684, 71] on icon at bounding box center [684, 71] width 9 height 8
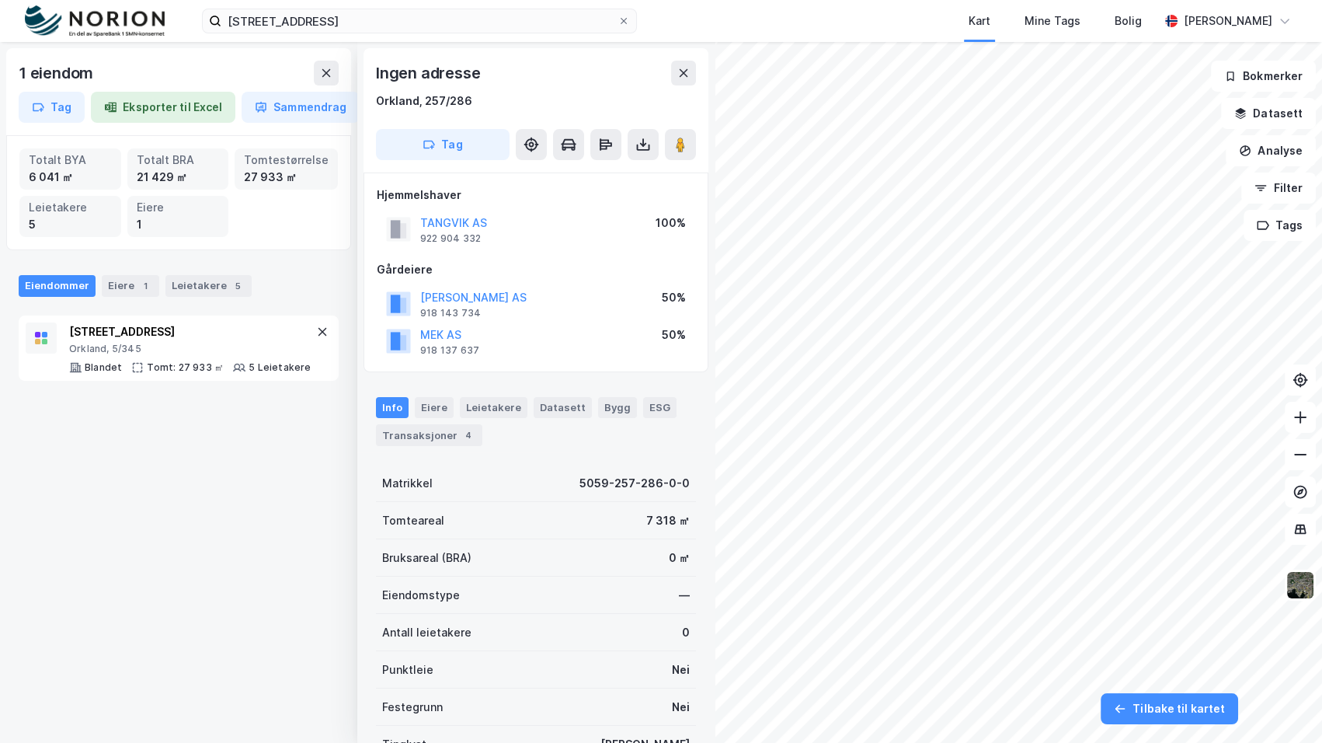
scroll to position [2, 0]
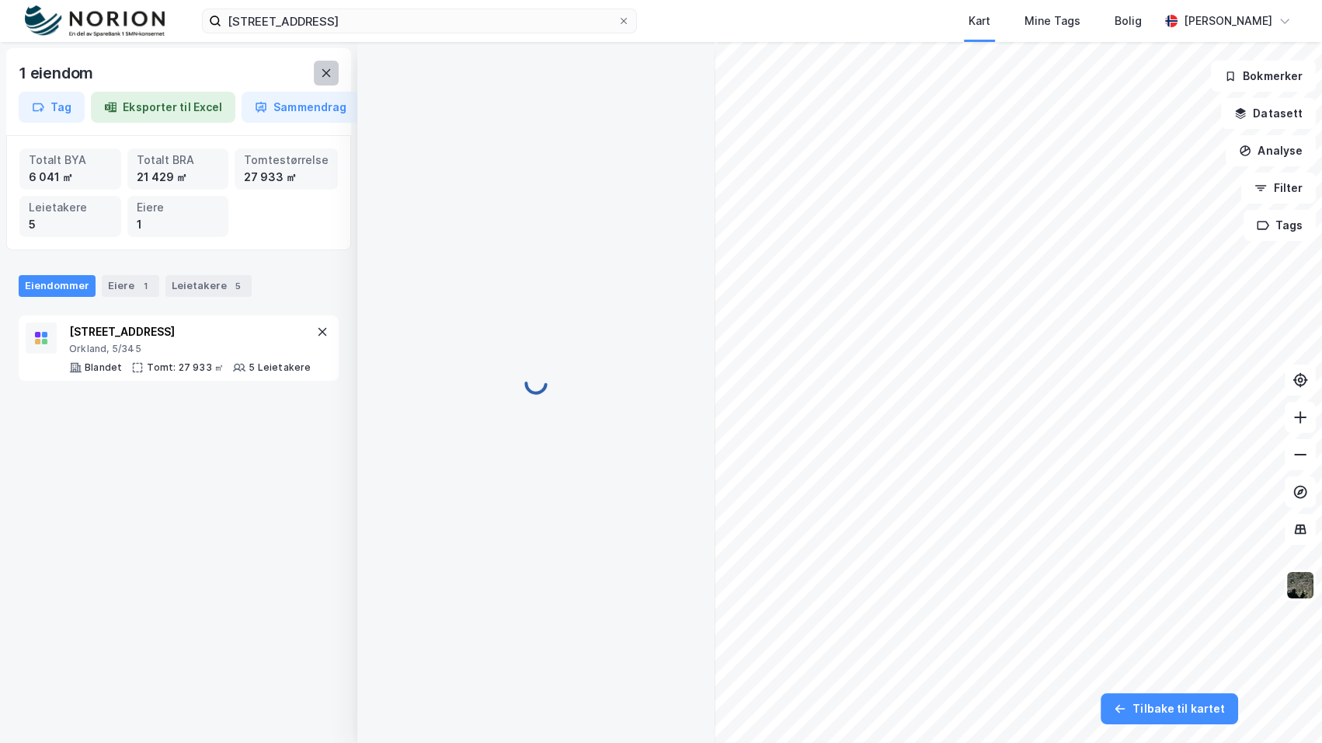
click at [329, 68] on icon at bounding box center [326, 73] width 12 height 12
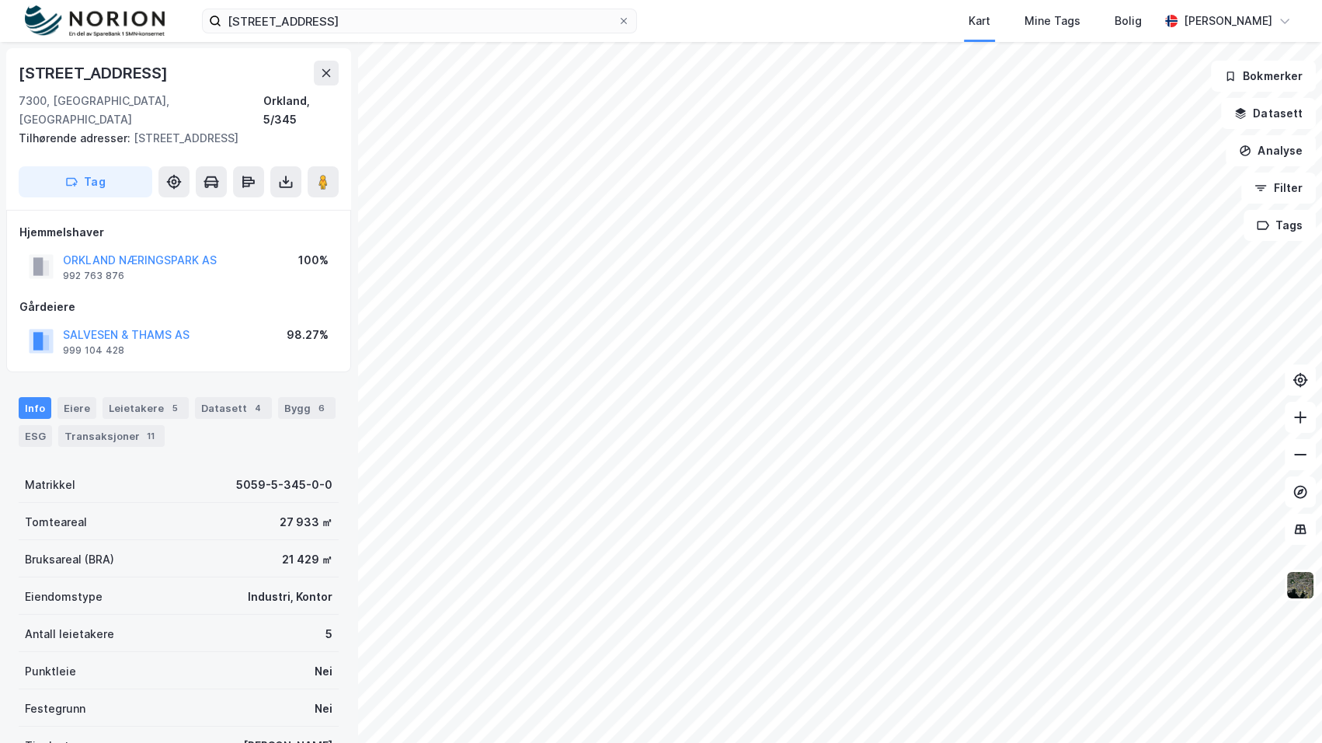
scroll to position [2, 0]
click at [0, 0] on button "SALVESEN & THAMS AS" at bounding box center [0, 0] width 0 height 0
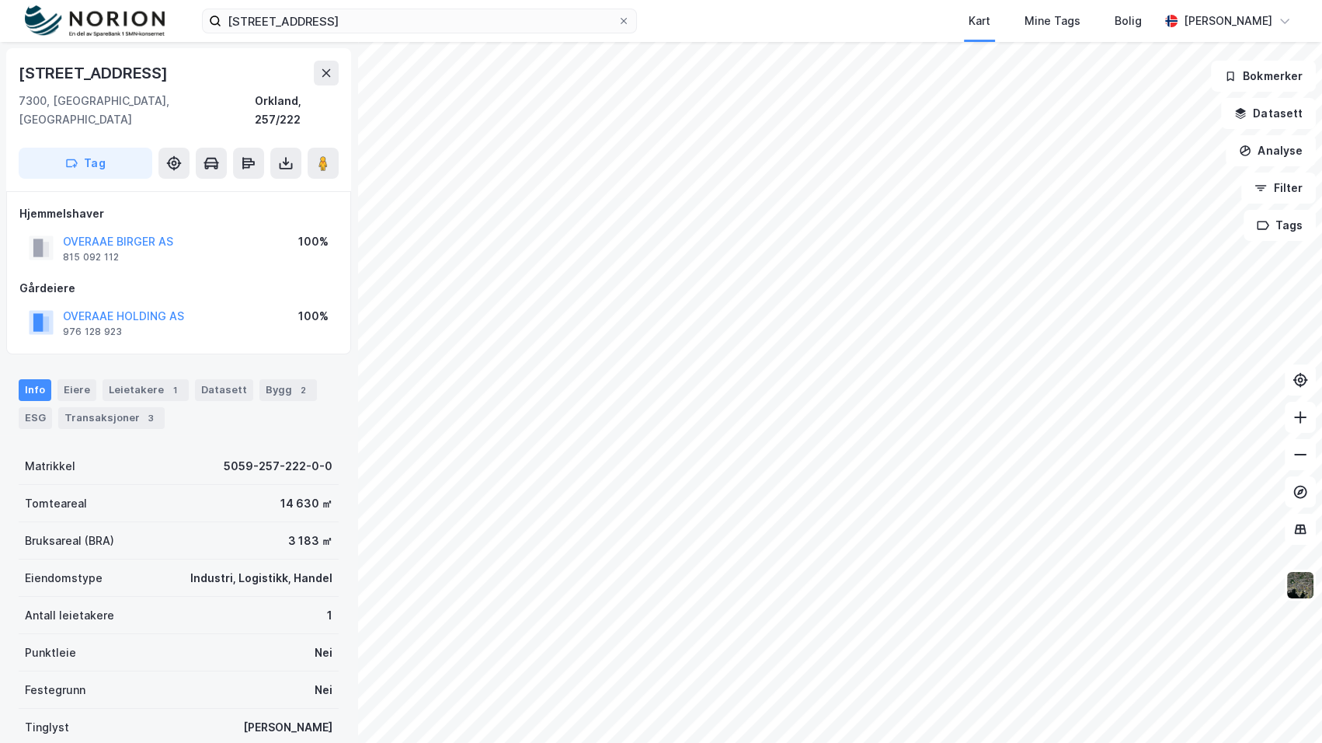
scroll to position [2, 0]
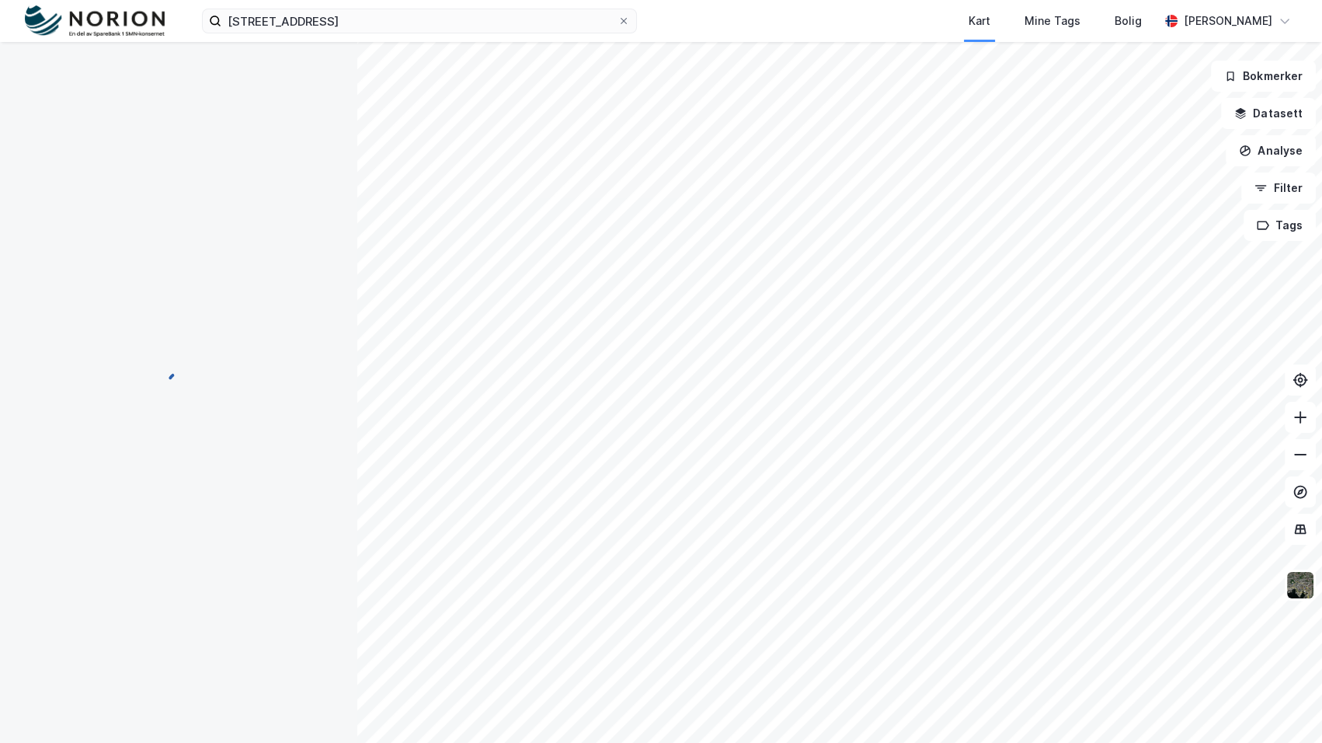
scroll to position [2, 0]
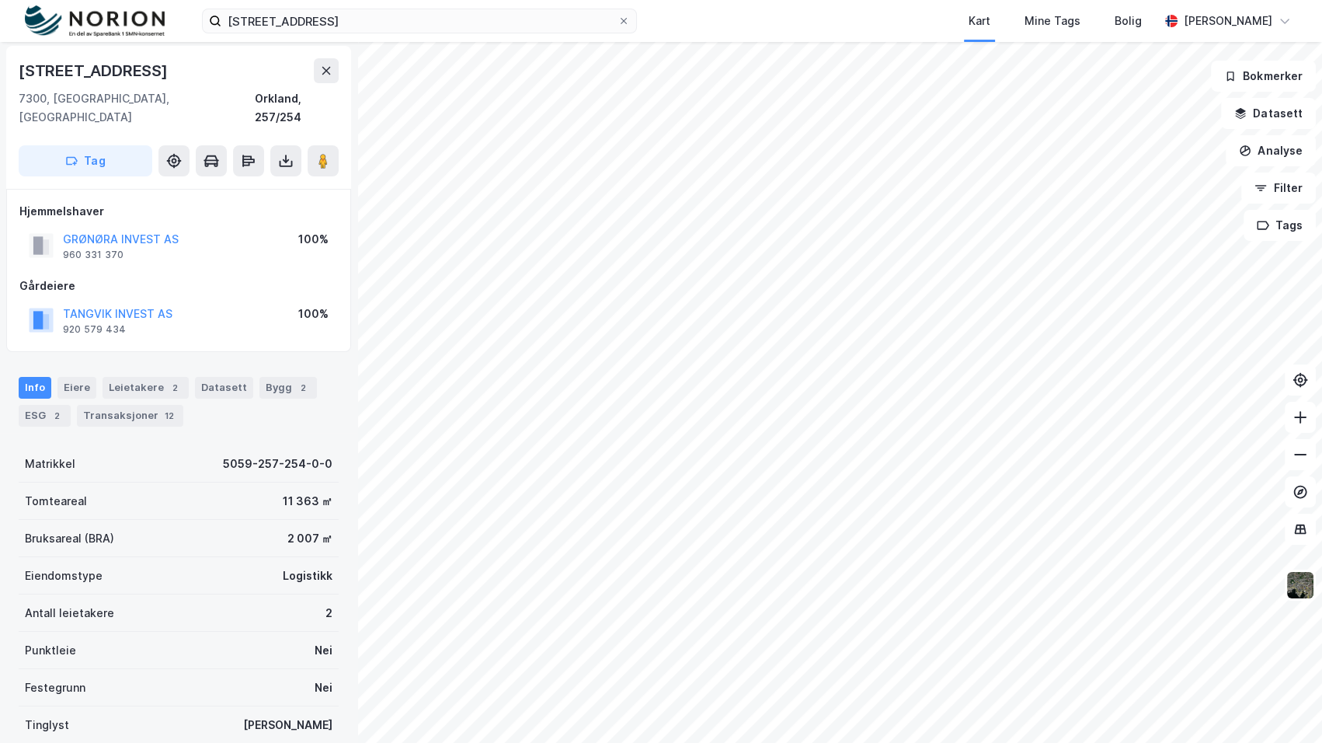
scroll to position [2, 0]
click at [0, 0] on button "SALVESEN & THAMS AS" at bounding box center [0, 0] width 0 height 0
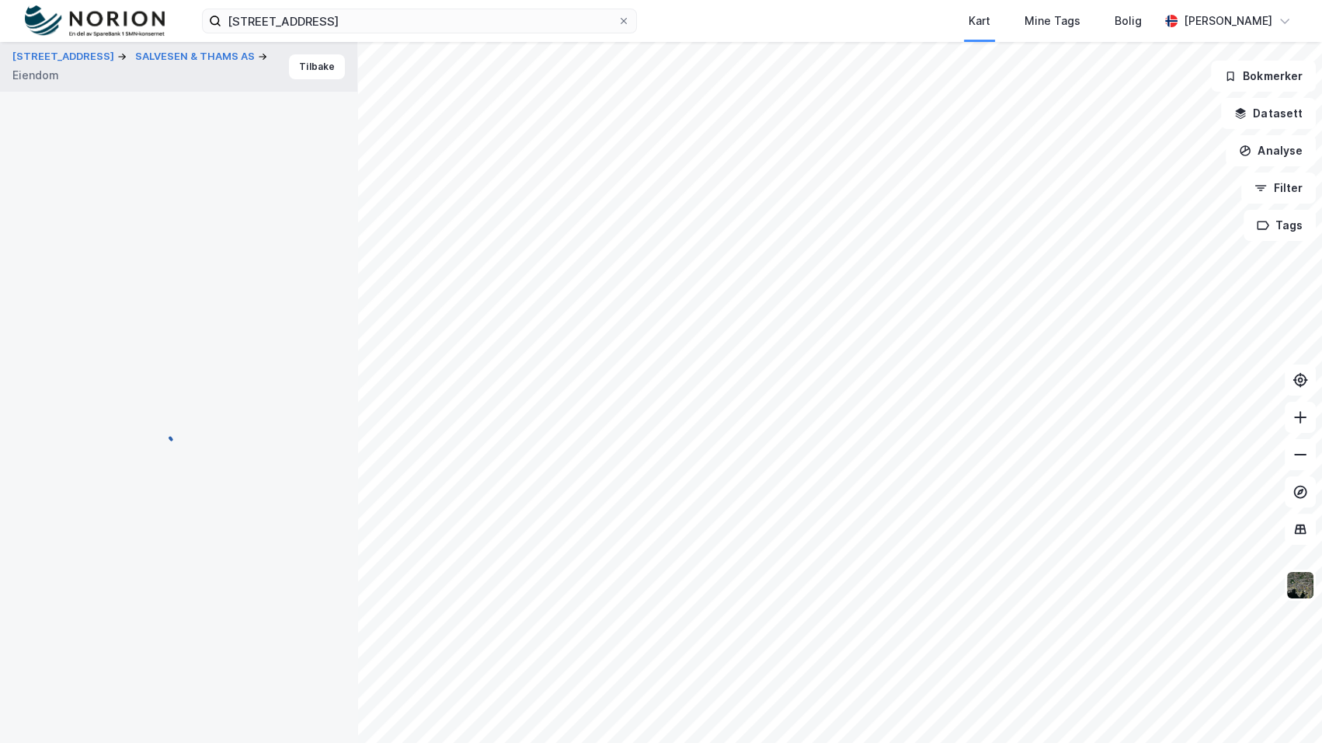
scroll to position [2, 0]
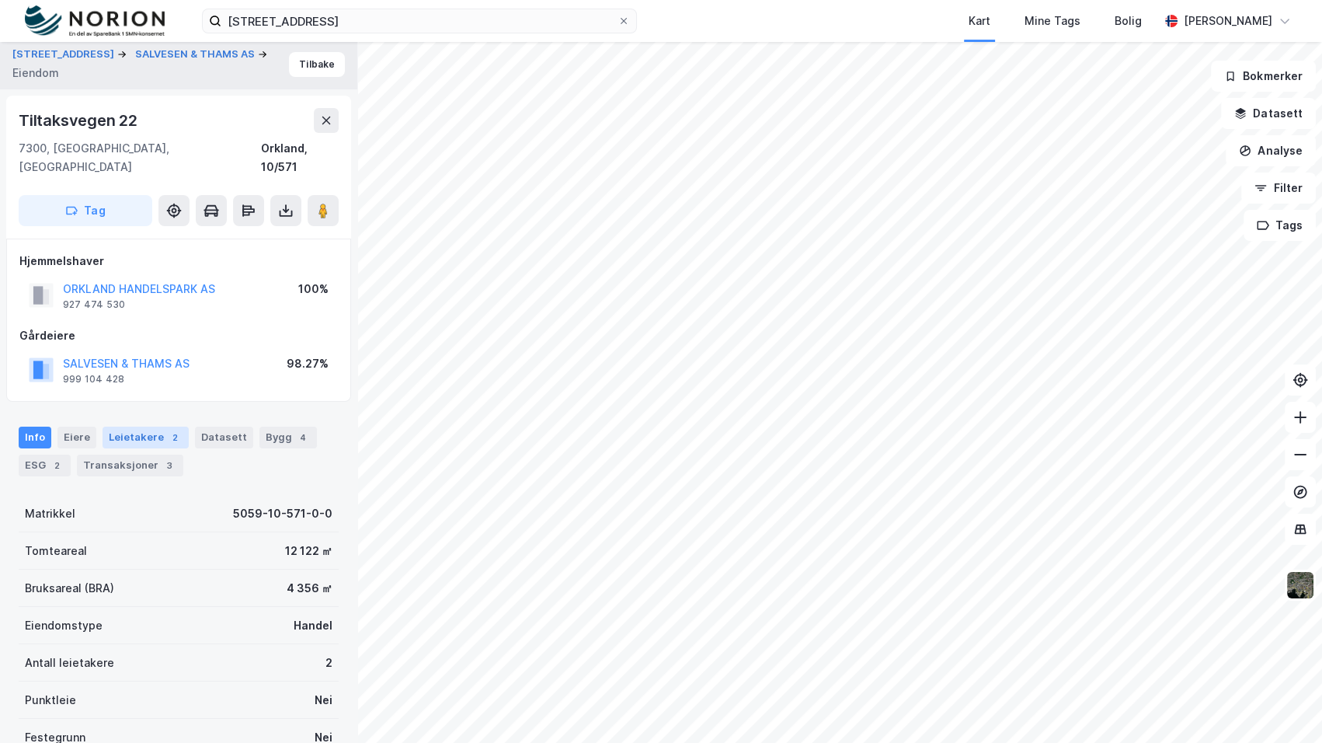
click at [176, 426] on div "Leietakere 2" at bounding box center [146, 437] width 86 height 22
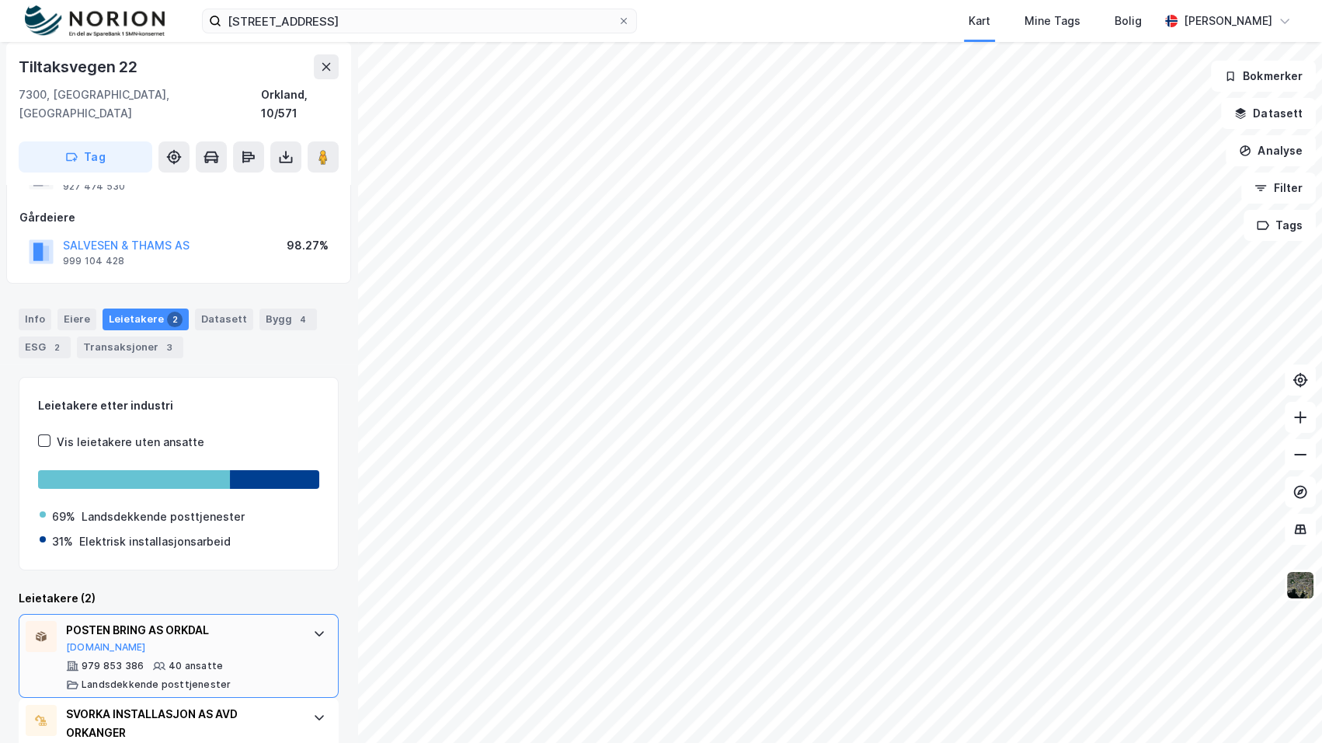
scroll to position [177, 0]
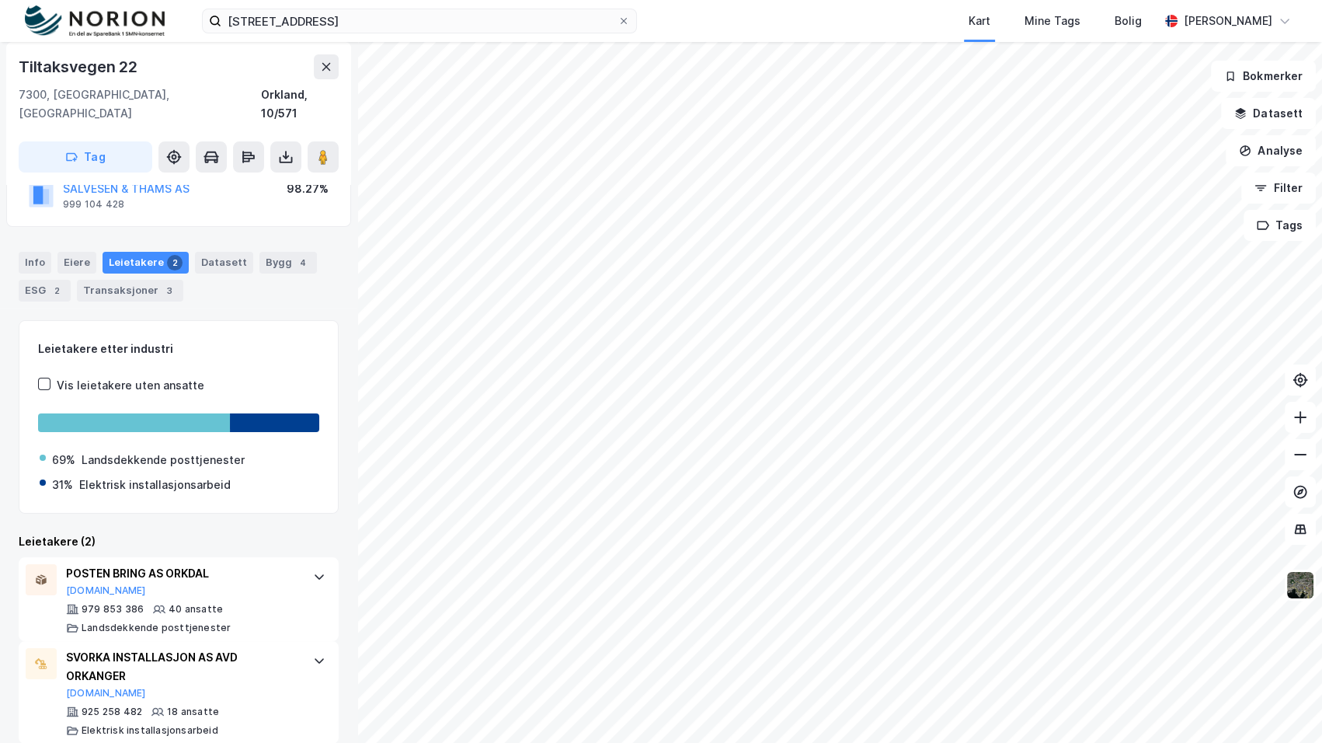
drag, startPoint x: 364, startPoint y: 8, endPoint x: 197, endPoint y: 0, distance: 168.0
click at [192, 3] on div "Tiltaksveien 22 Kart Mine Tags Bolig Mathias Aksnes" at bounding box center [661, 21] width 1322 height 42
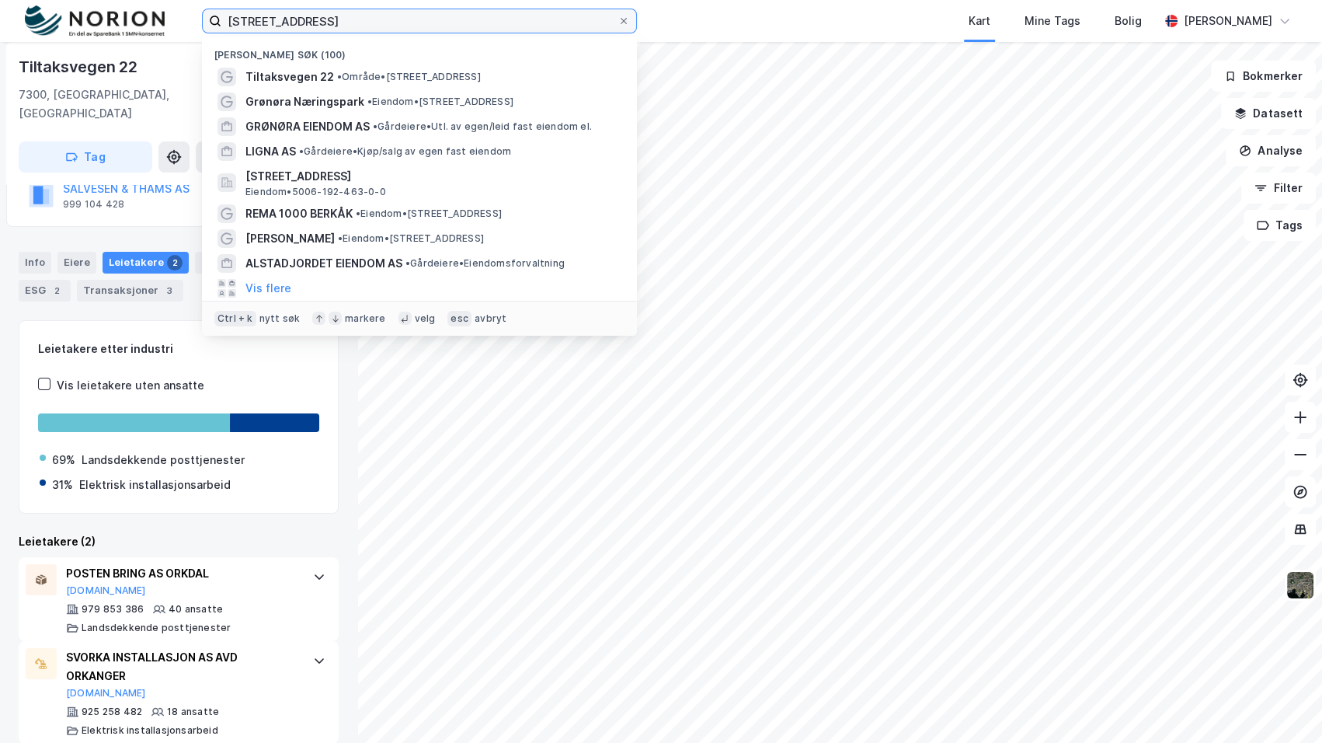
drag, startPoint x: 398, startPoint y: 21, endPoint x: -64, endPoint y: 16, distance: 461.4
click at [0, 16] on html "Tiltaksveien 22 Nylige søk (100) Tiltaksvegen 22 • Område • Tiltaksvegen 22, 73…" at bounding box center [661, 371] width 1322 height 743
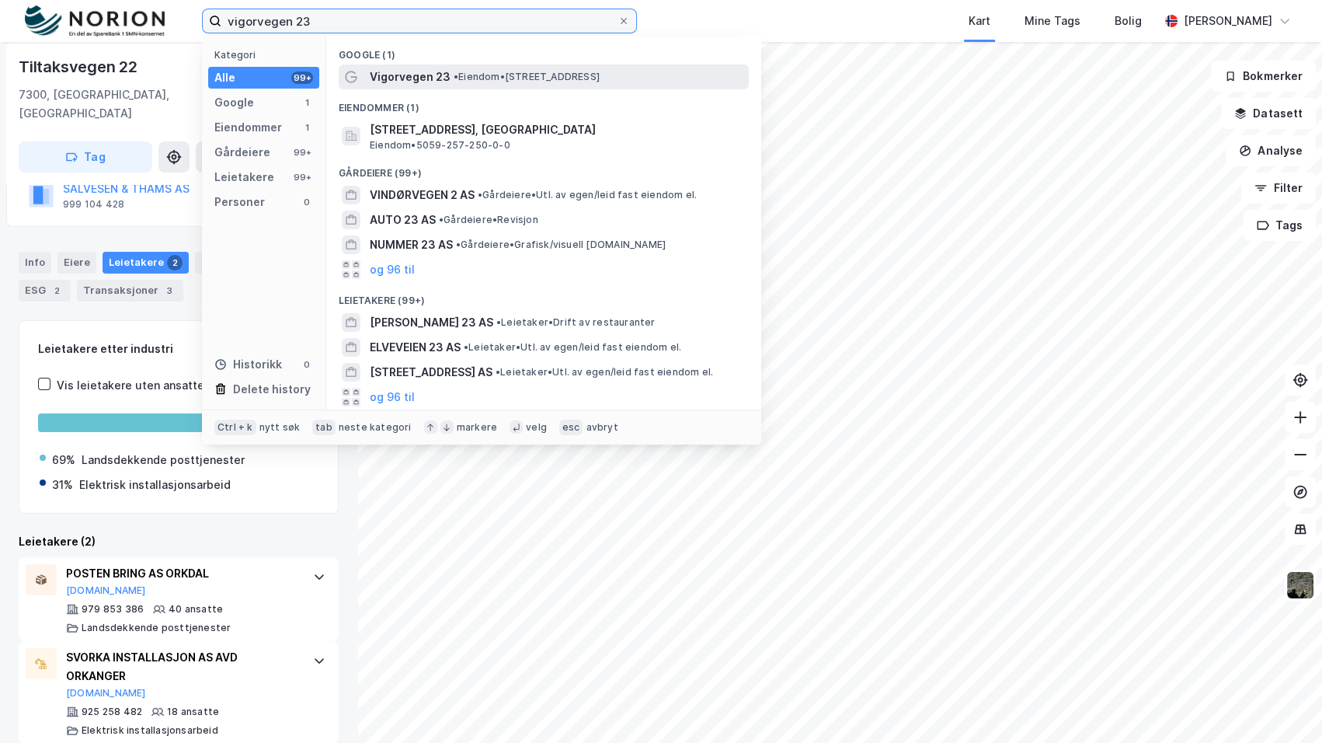
type input "vigorvegen 23"
click at [600, 79] on span "• Eiendom • Vigorvegen 23, 7300 Orkanger" at bounding box center [527, 77] width 146 height 12
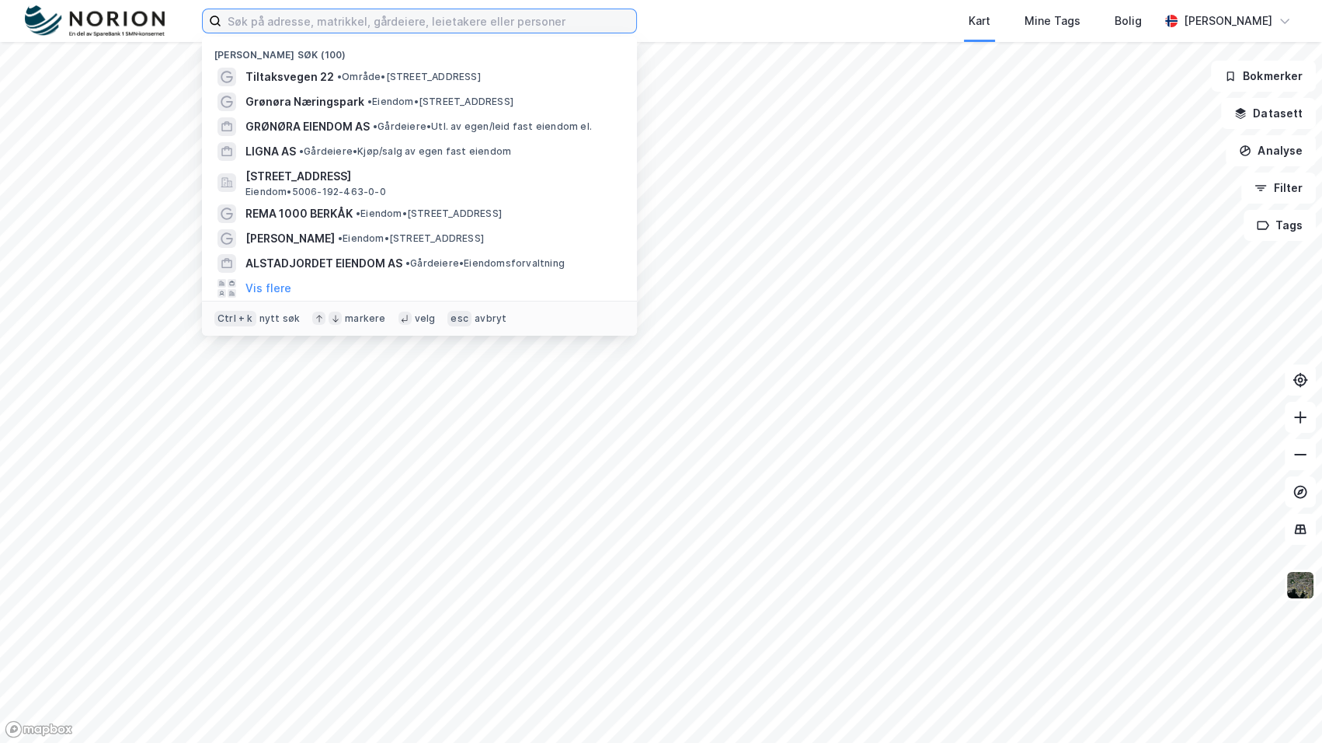
click at [225, 13] on input at bounding box center [428, 20] width 415 height 23
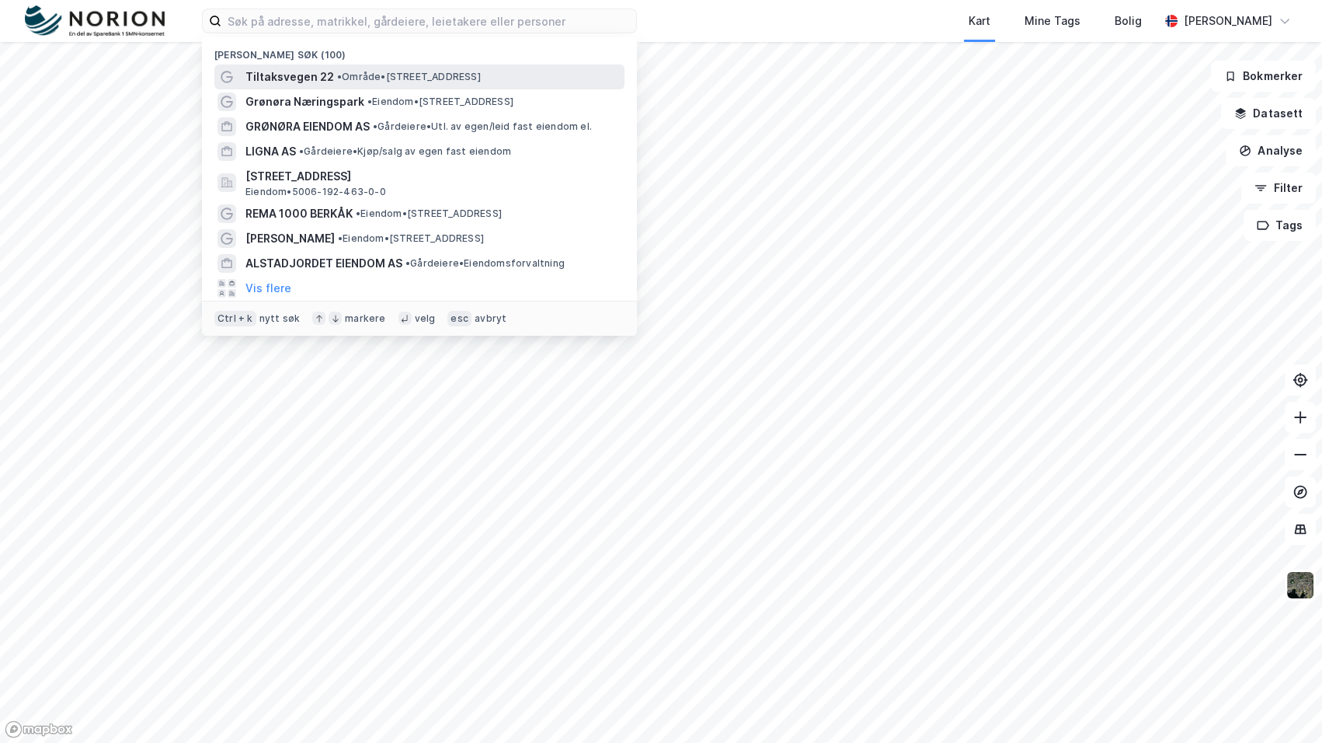
click at [347, 73] on span "• Område • [STREET_ADDRESS]" at bounding box center [409, 77] width 144 height 12
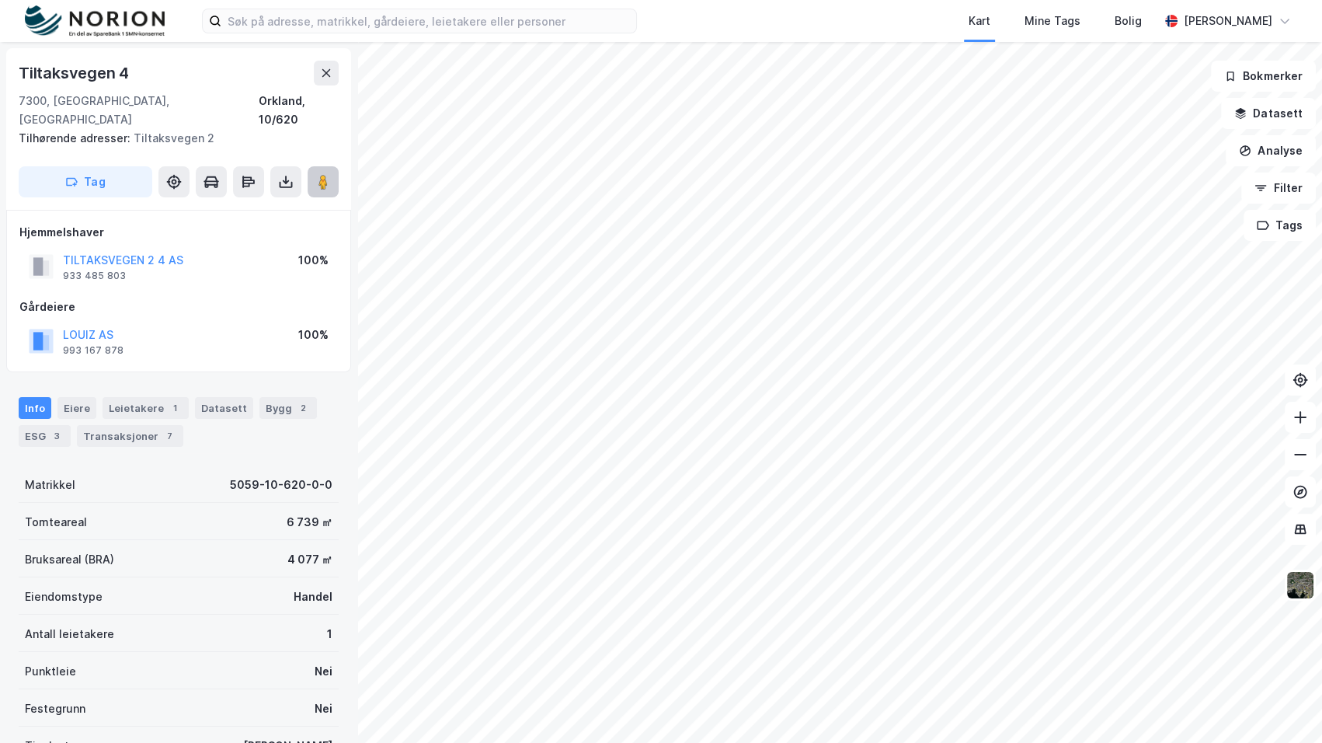
click at [326, 166] on button at bounding box center [323, 181] width 31 height 31
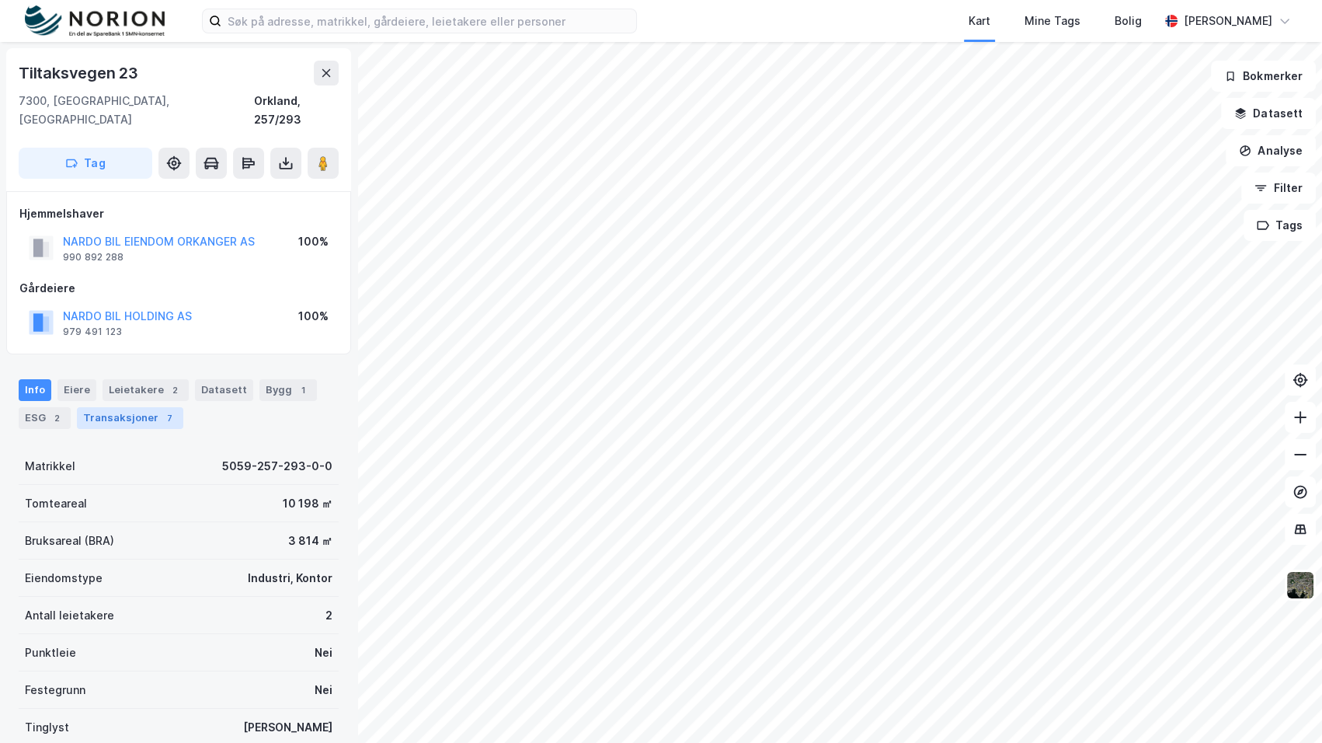
drag, startPoint x: 110, startPoint y: 400, endPoint x: 170, endPoint y: 395, distance: 60.8
click at [110, 407] on div "Transaksjoner 7" at bounding box center [130, 418] width 106 height 22
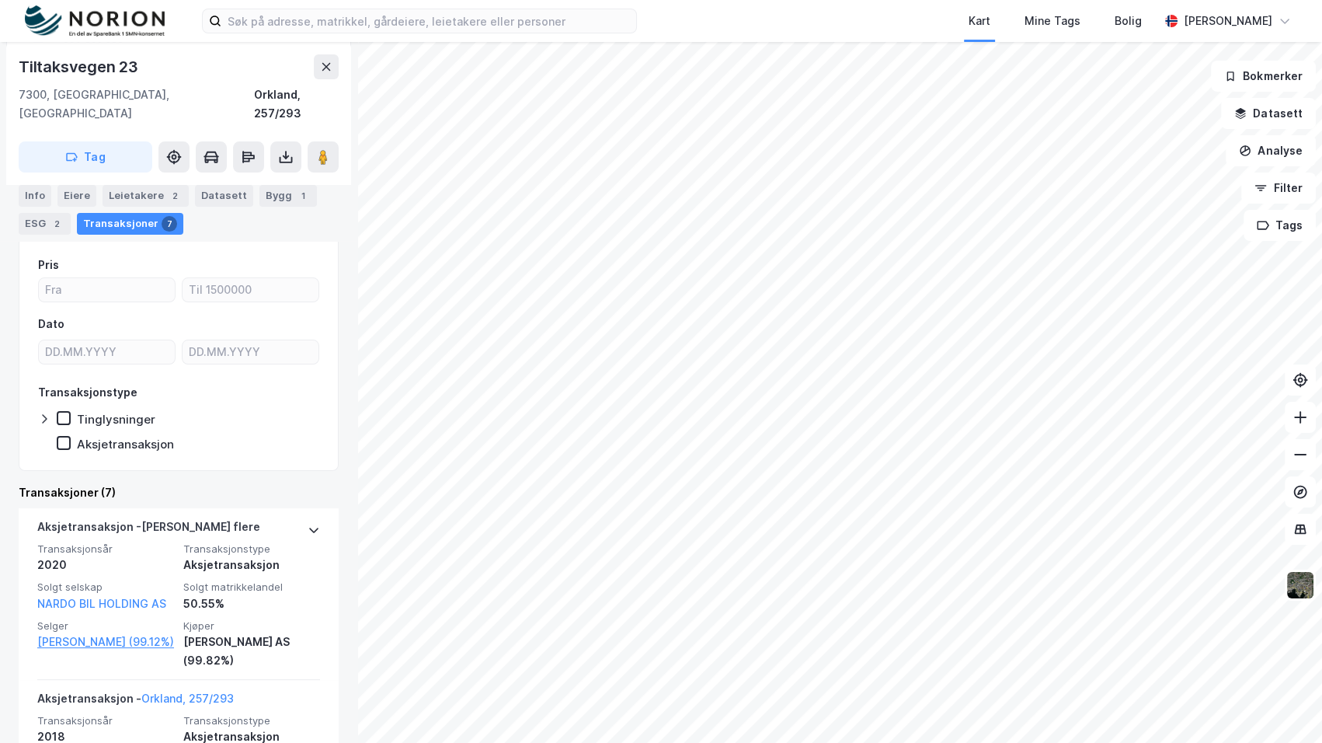
scroll to position [353, 0]
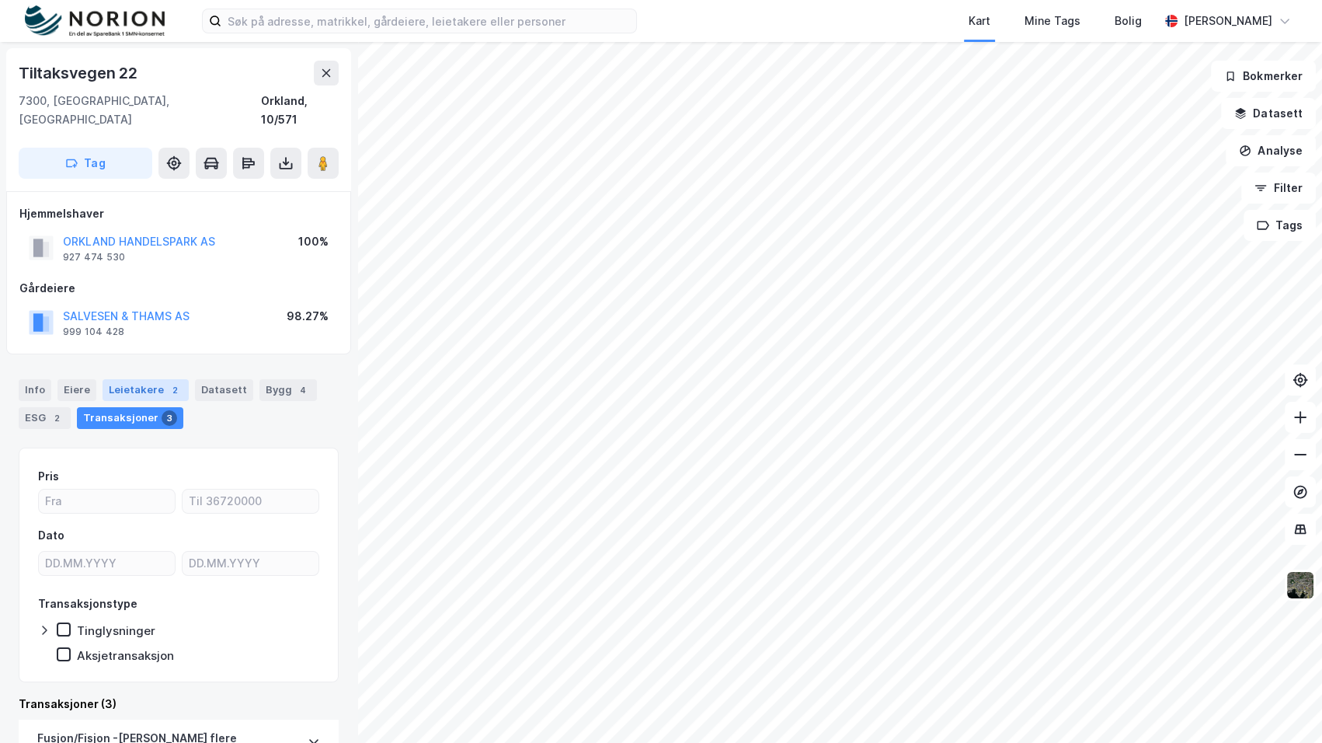
click at [158, 379] on div "Leietakere 2" at bounding box center [146, 390] width 86 height 22
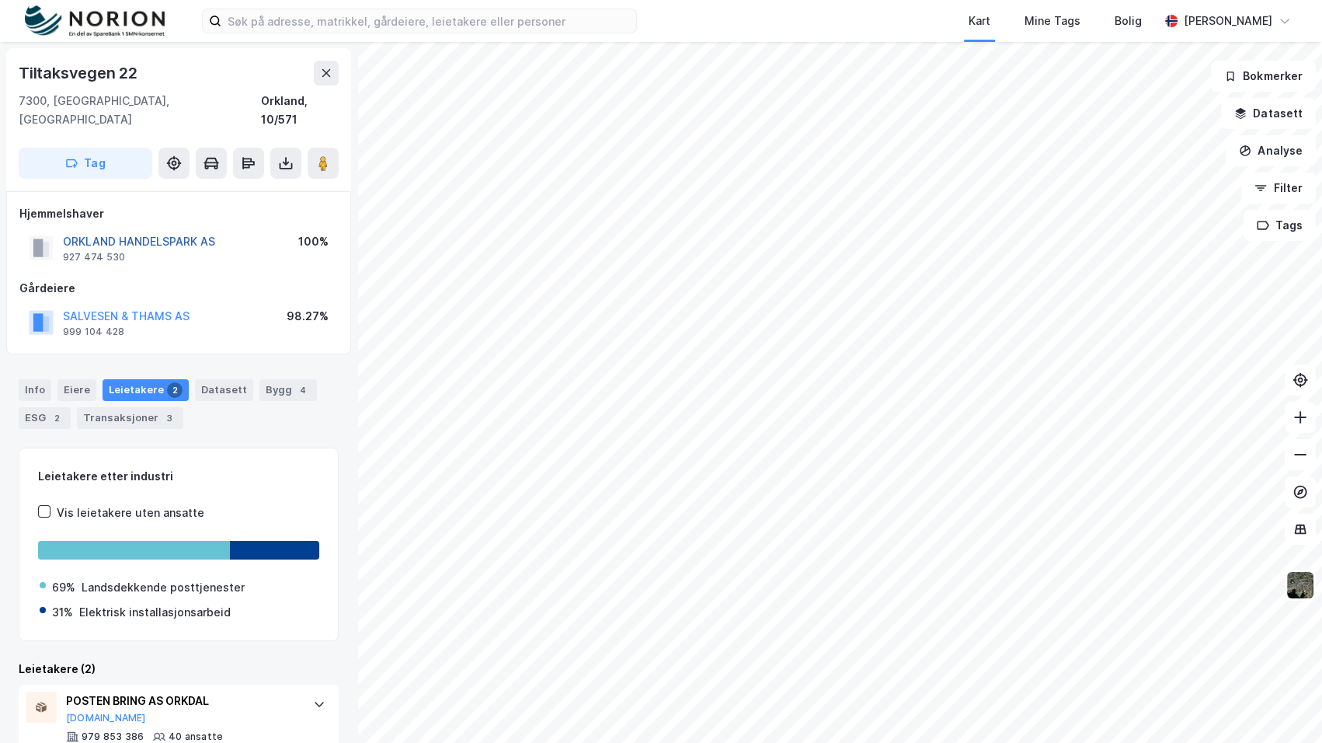
click at [0, 0] on button "ORKLAND HANDELSPARK AS" at bounding box center [0, 0] width 0 height 0
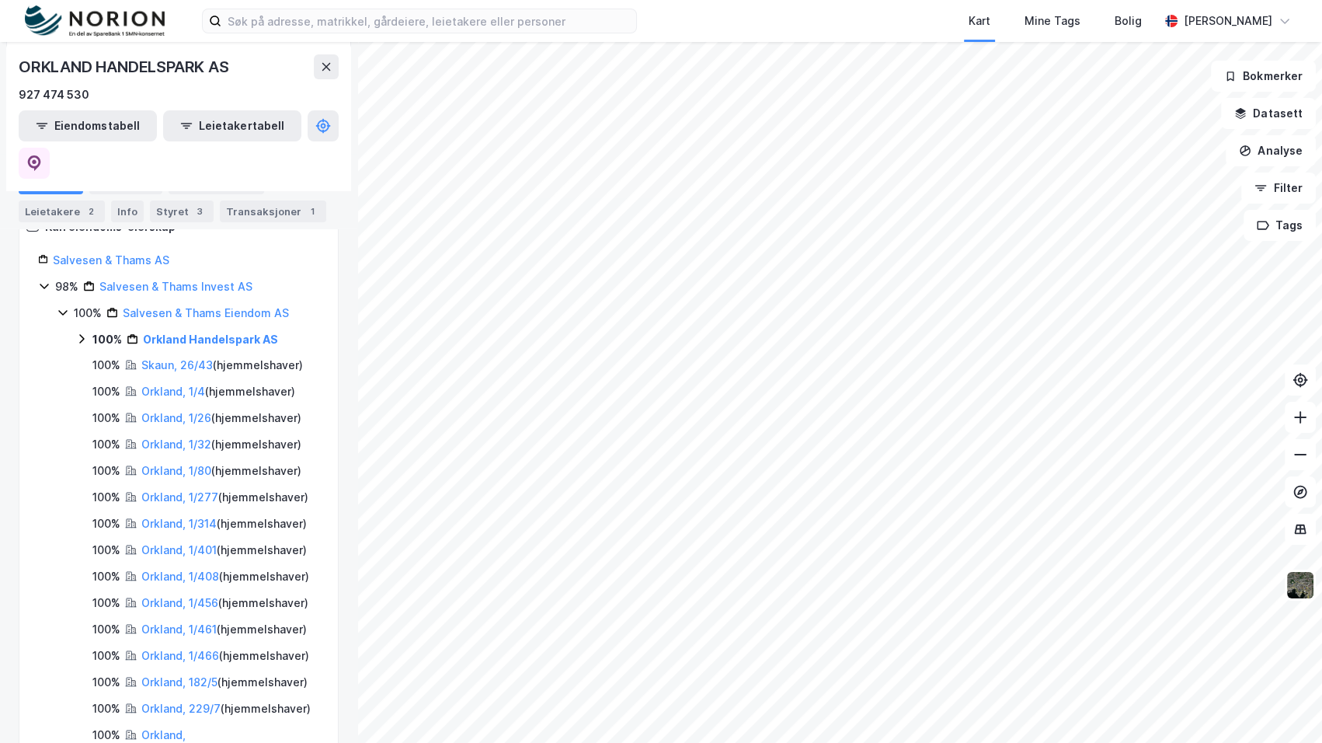
scroll to position [282, 0]
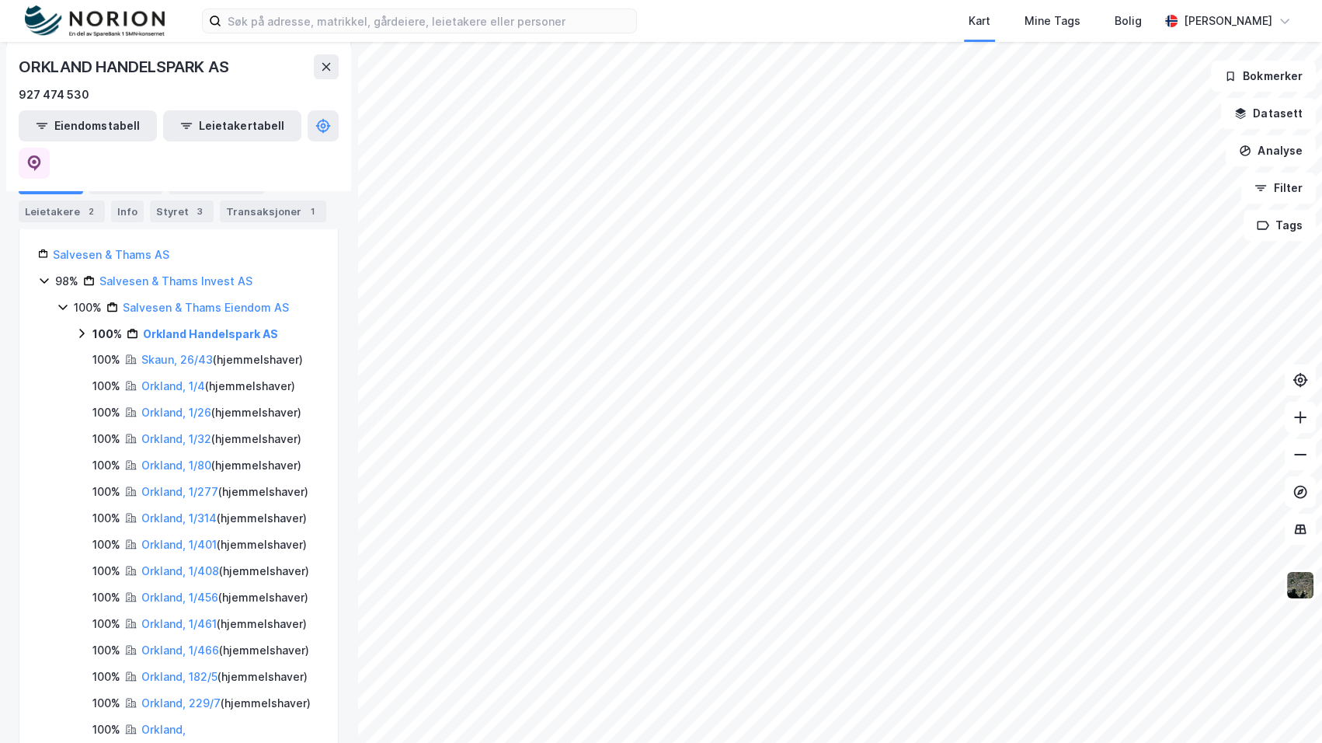
click at [81, 327] on icon at bounding box center [81, 333] width 12 height 12
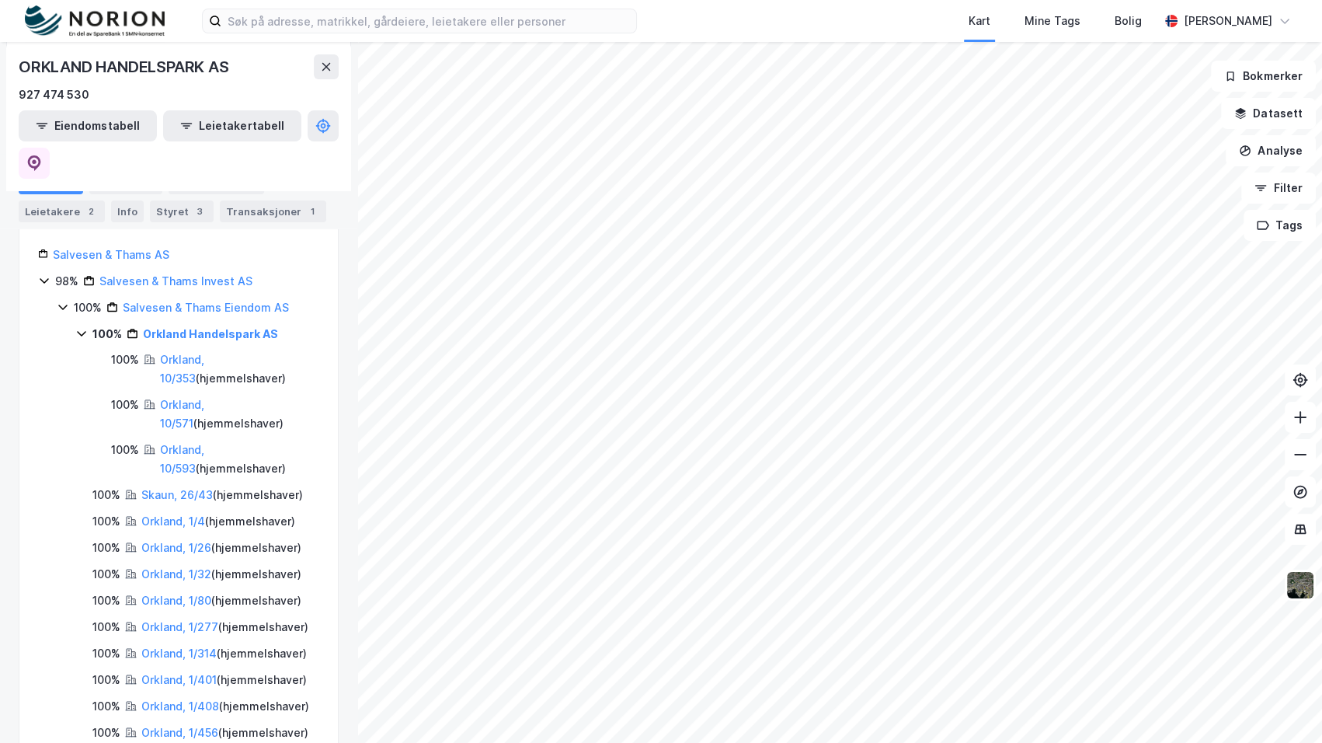
click at [82, 327] on icon at bounding box center [81, 333] width 12 height 12
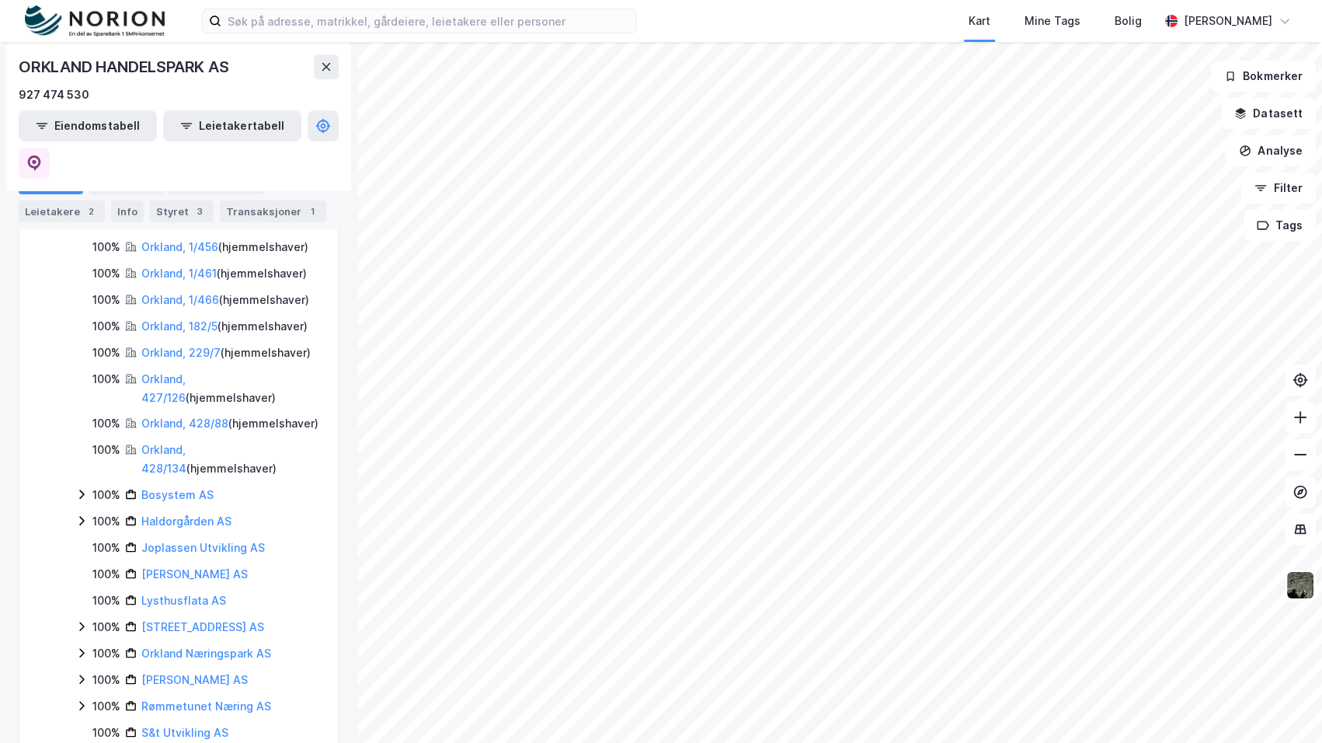
scroll to position [635, 0]
click at [83, 513] on icon at bounding box center [81, 517] width 5 height 9
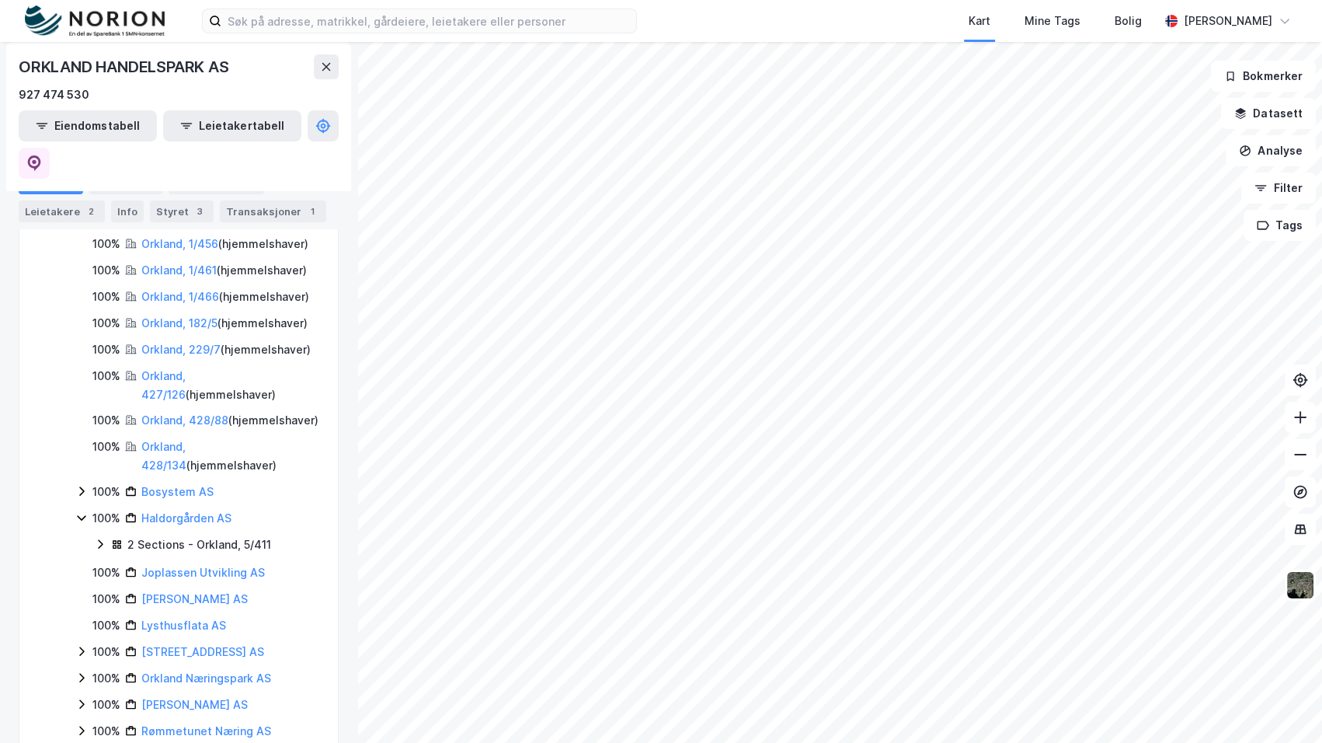
click at [78, 511] on icon at bounding box center [81, 517] width 12 height 12
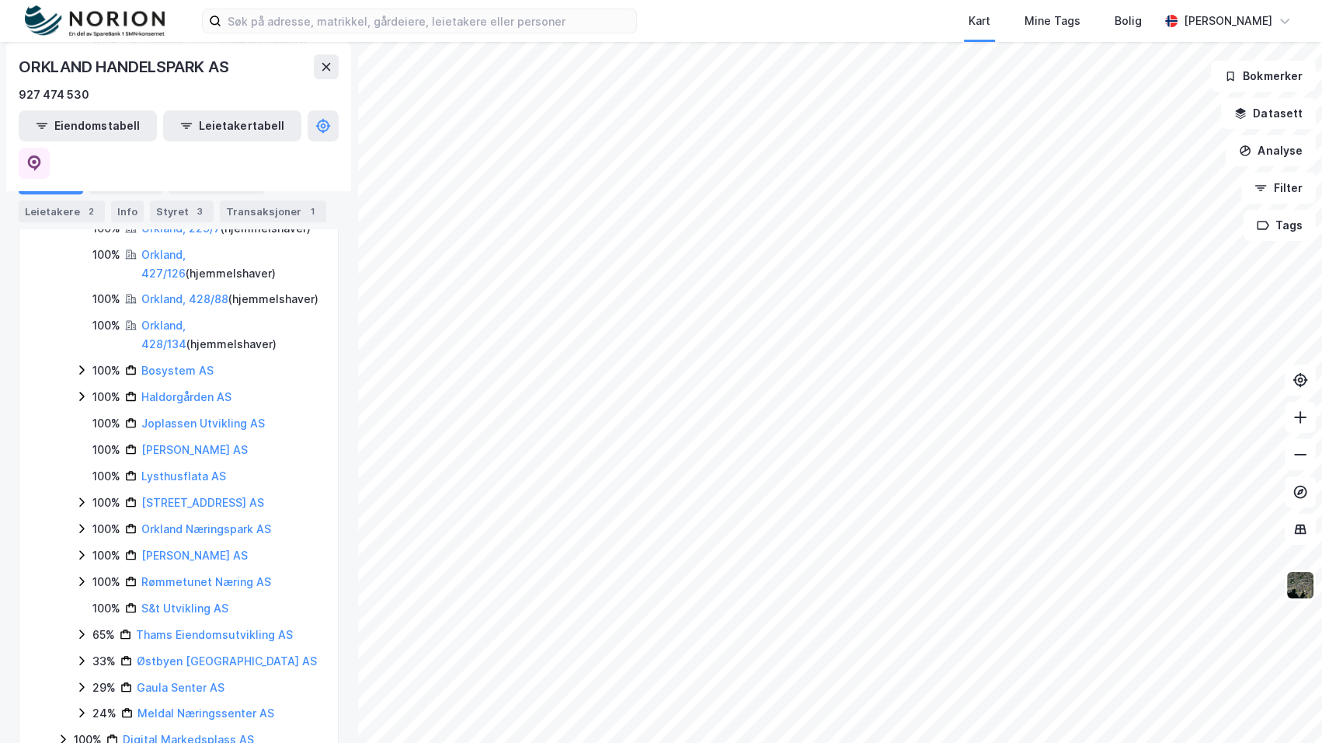
scroll to position [777, 0]
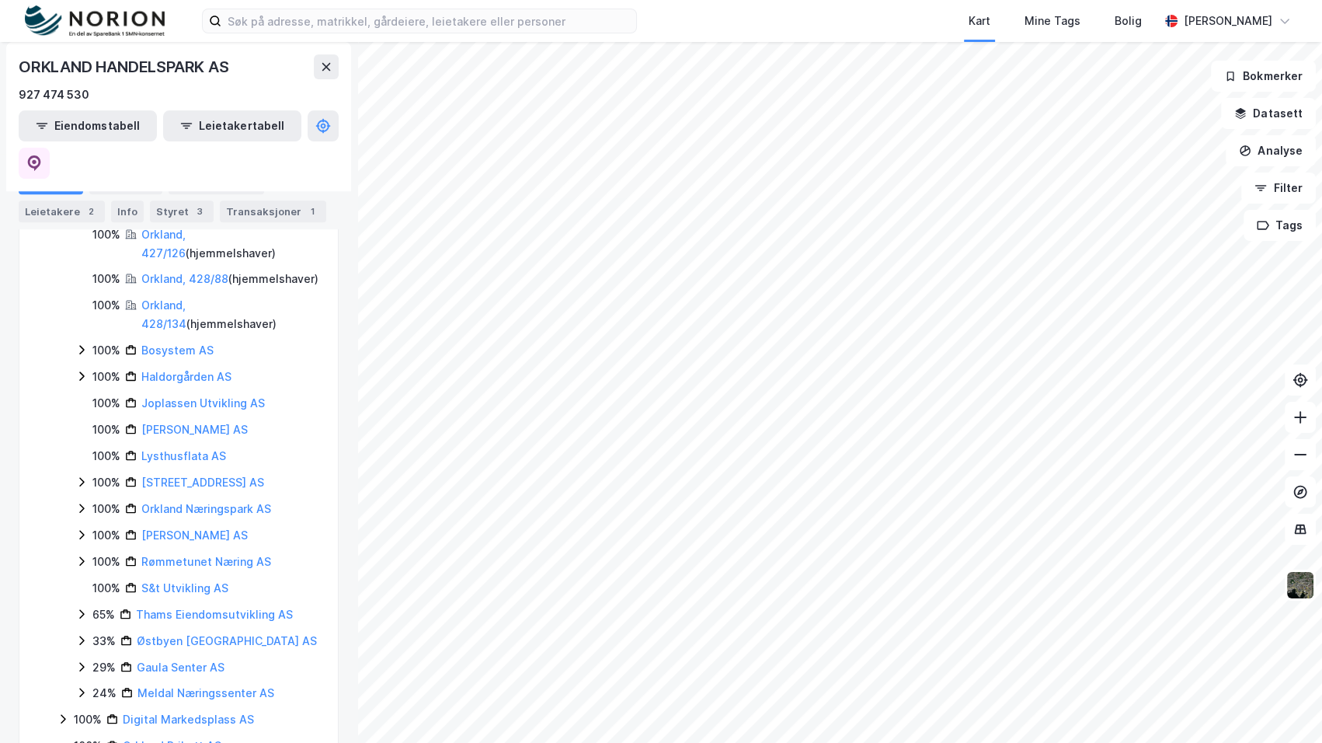
click at [78, 502] on icon at bounding box center [81, 508] width 12 height 12
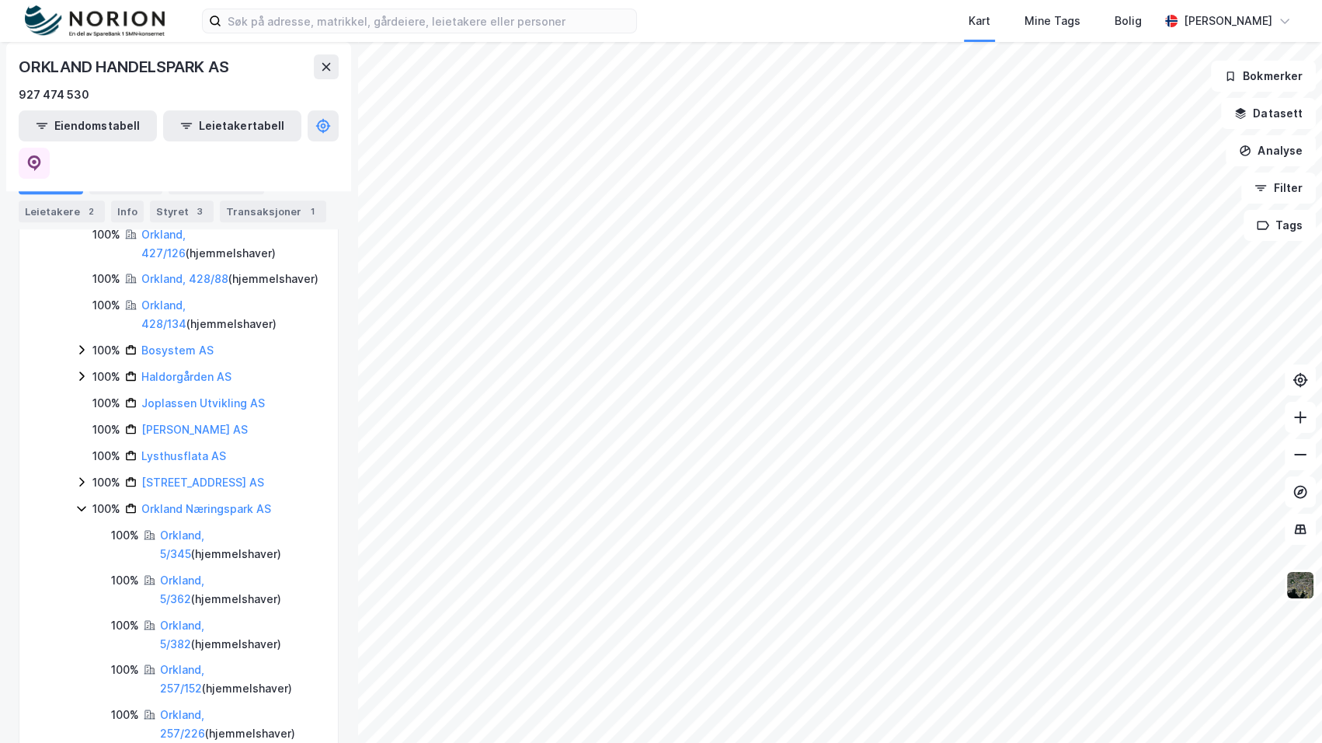
click at [78, 502] on icon at bounding box center [81, 508] width 12 height 12
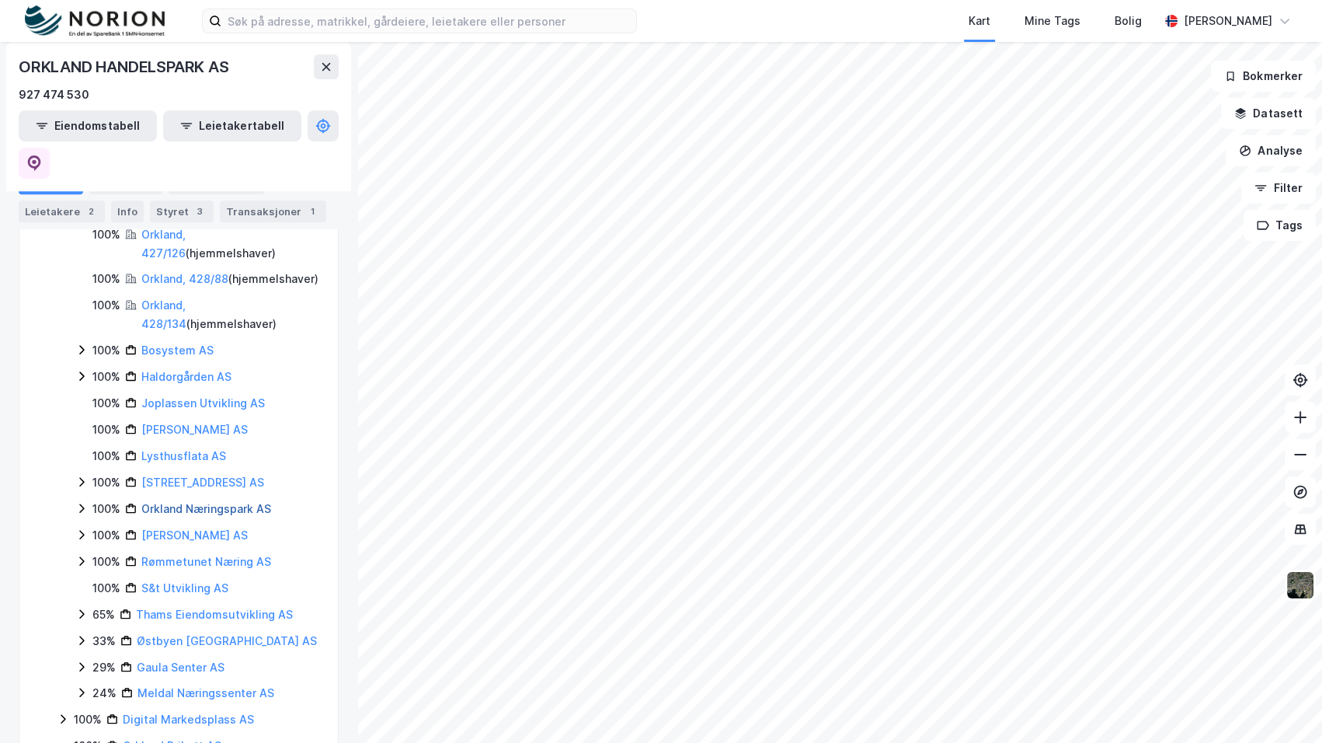
click at [204, 502] on link "Orkland Næringspark AS" at bounding box center [206, 508] width 130 height 13
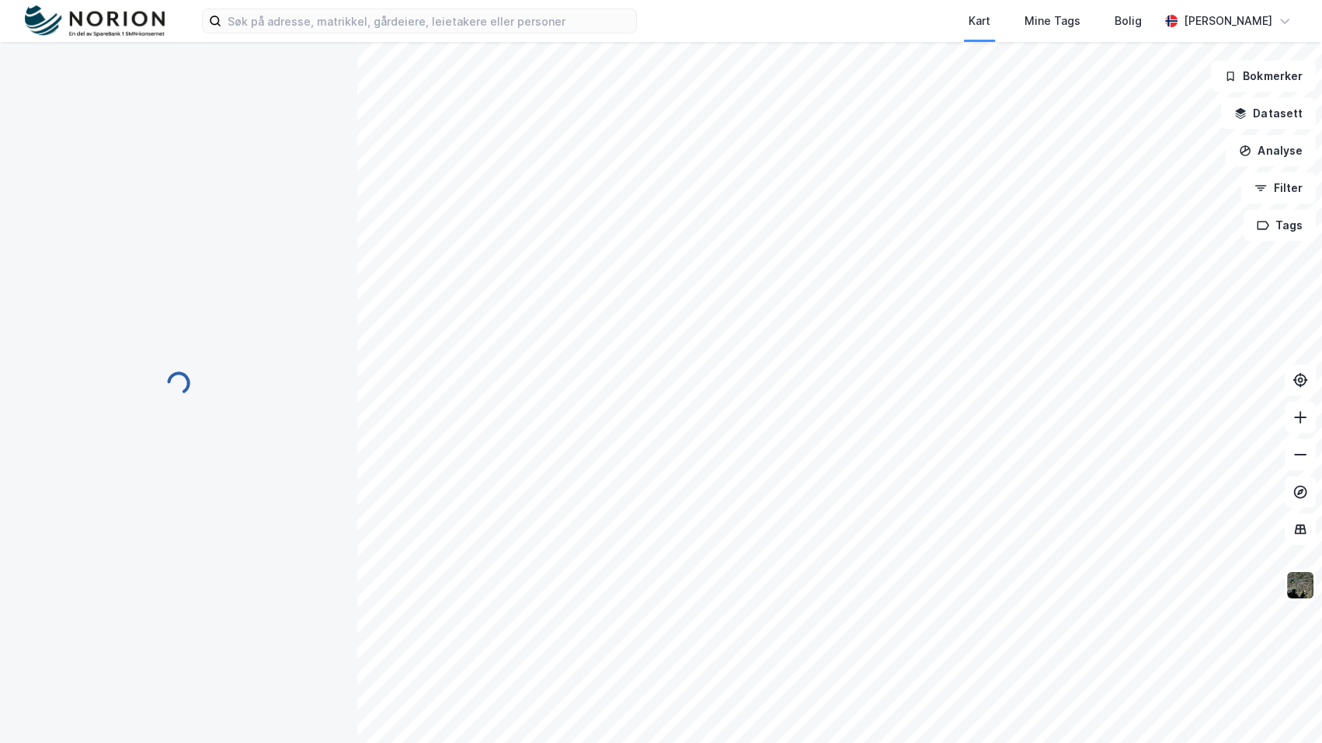
scroll to position [0, 0]
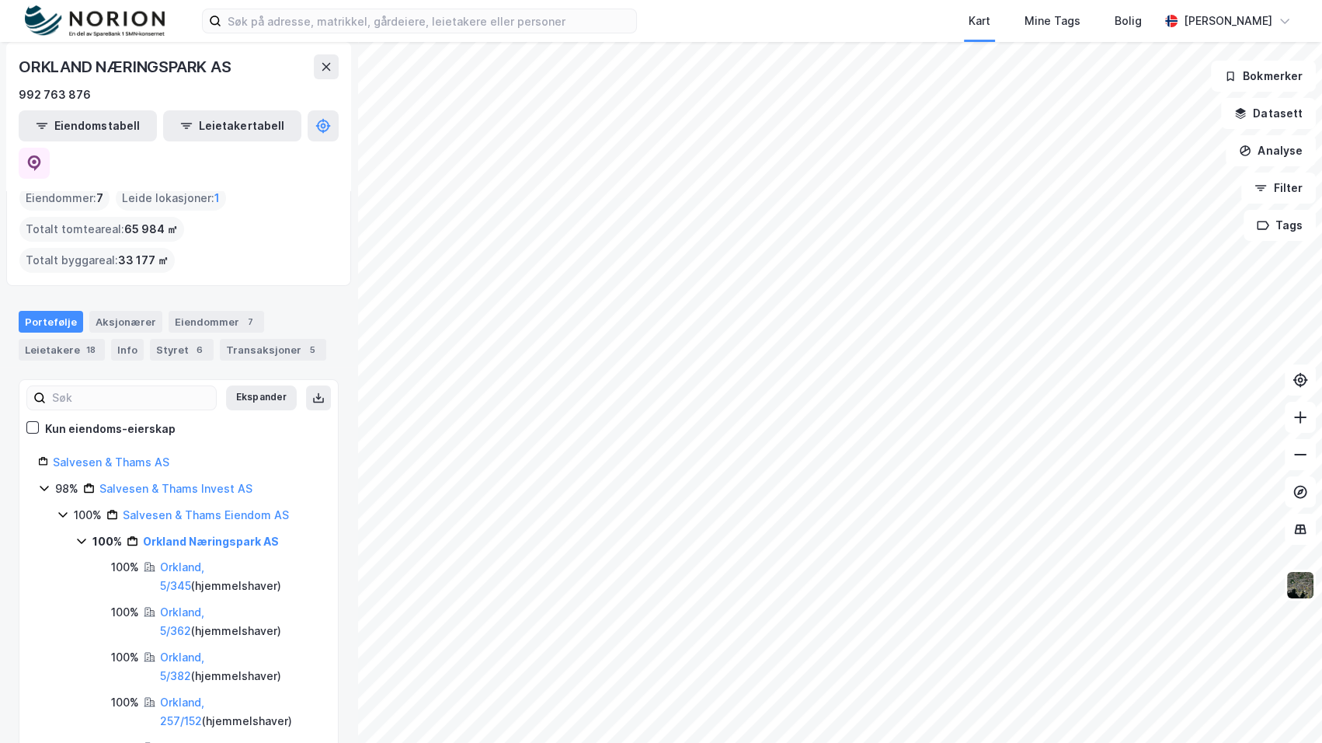
scroll to position [141, 0]
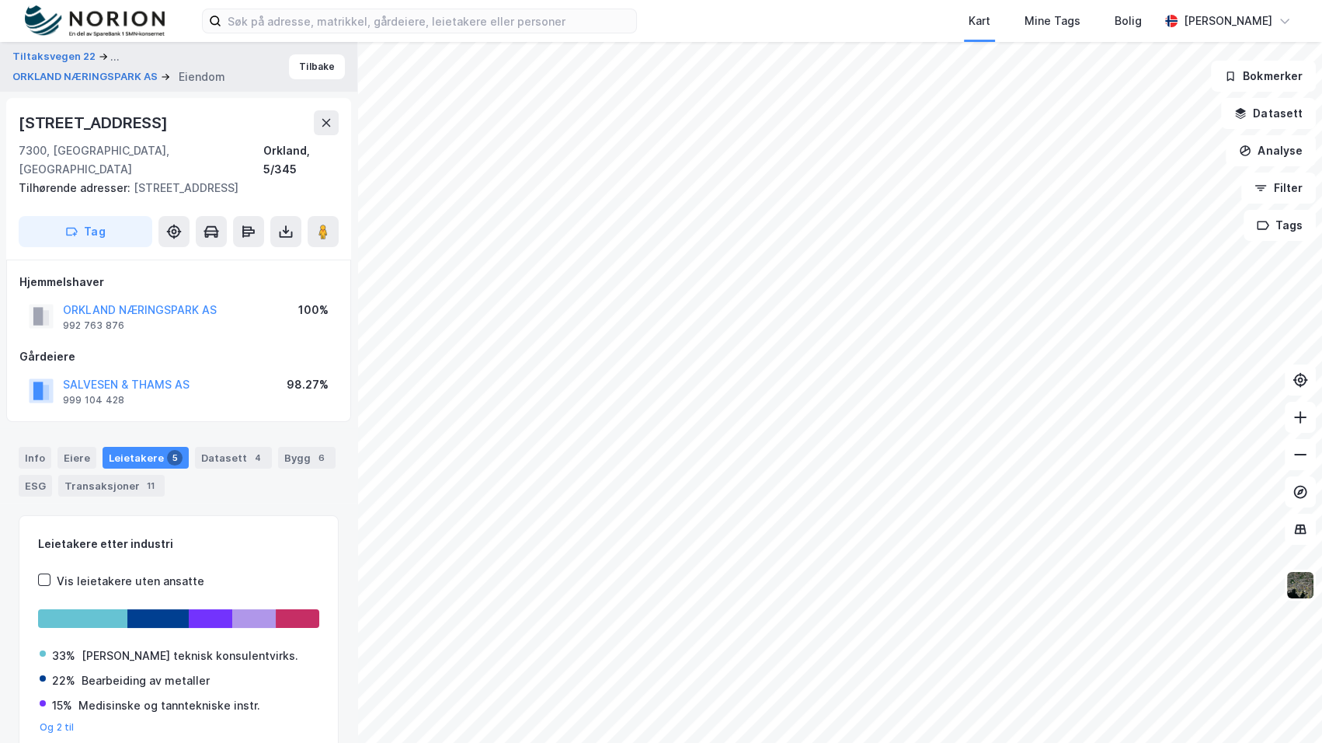
scroll to position [53, 0]
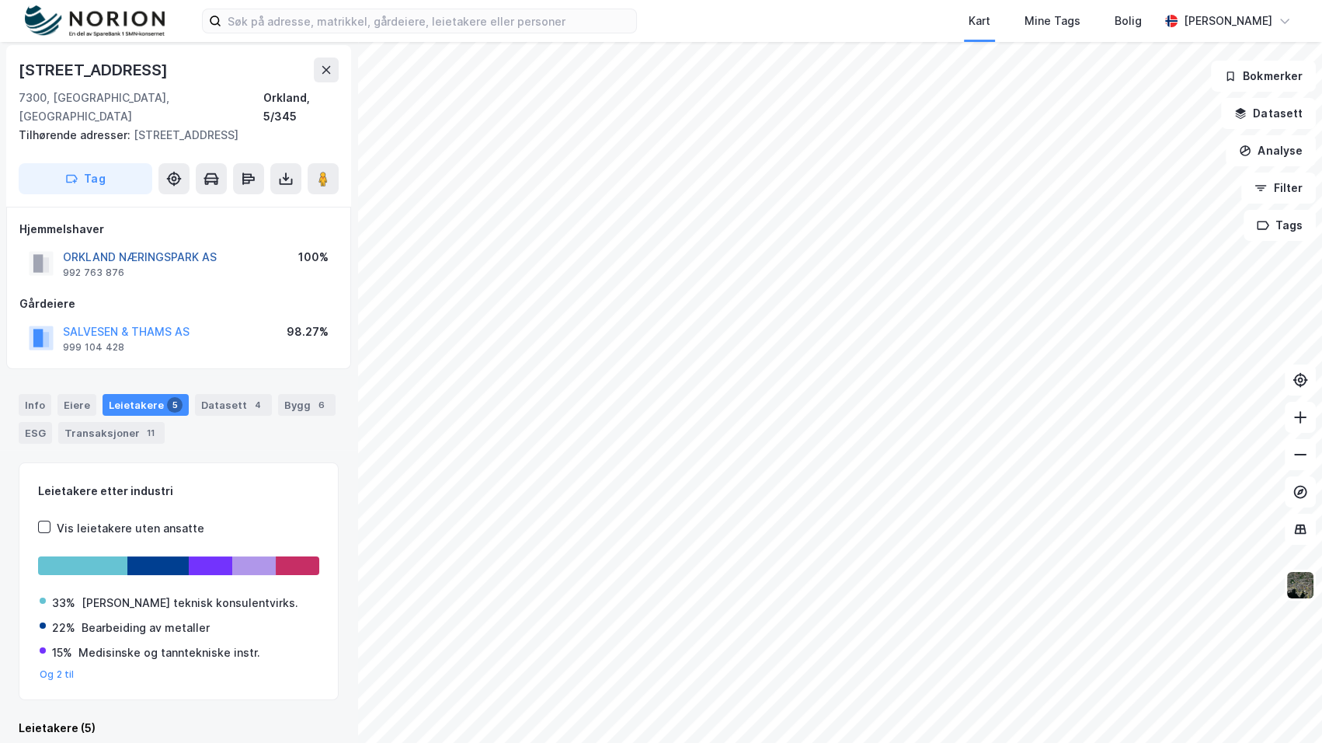
click at [0, 0] on button "ORKLAND NÆRINGSPARK AS" at bounding box center [0, 0] width 0 height 0
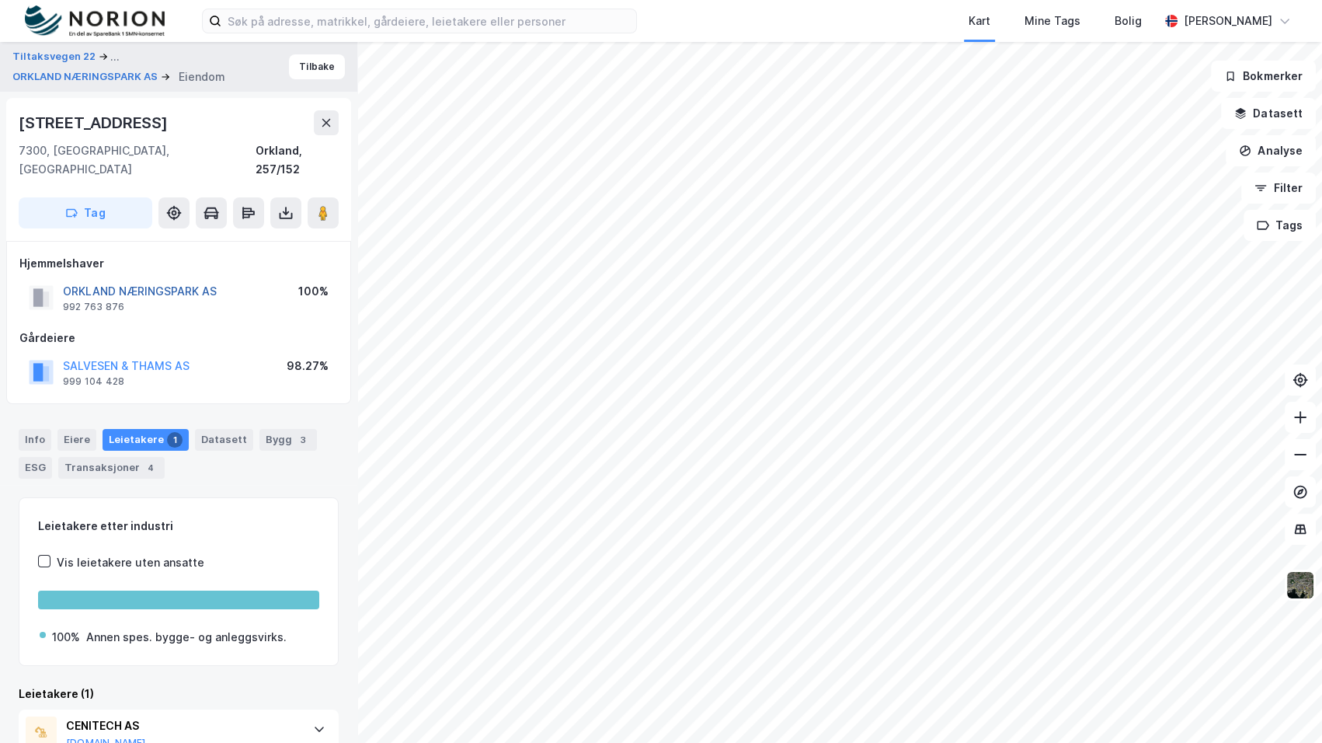
click at [0, 0] on button "ORKLAND NÆRINGSPARK AS" at bounding box center [0, 0] width 0 height 0
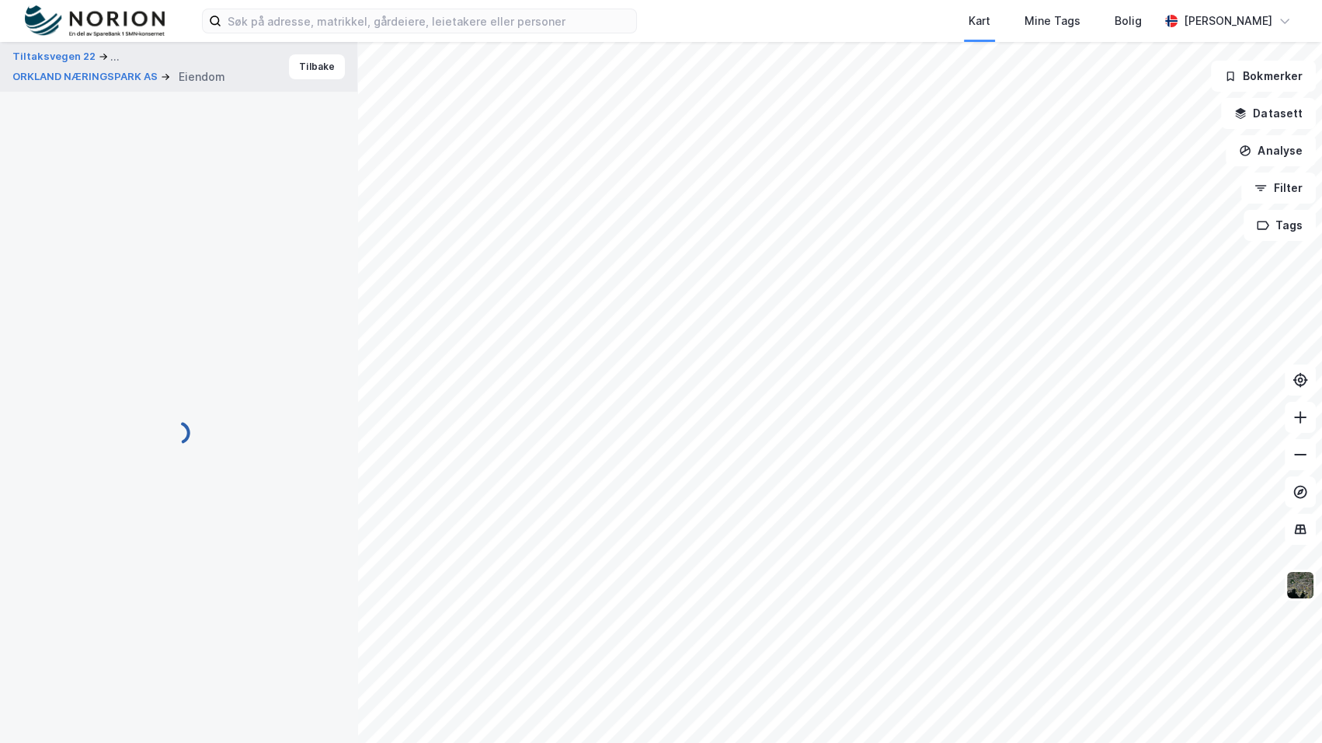
scroll to position [33, 0]
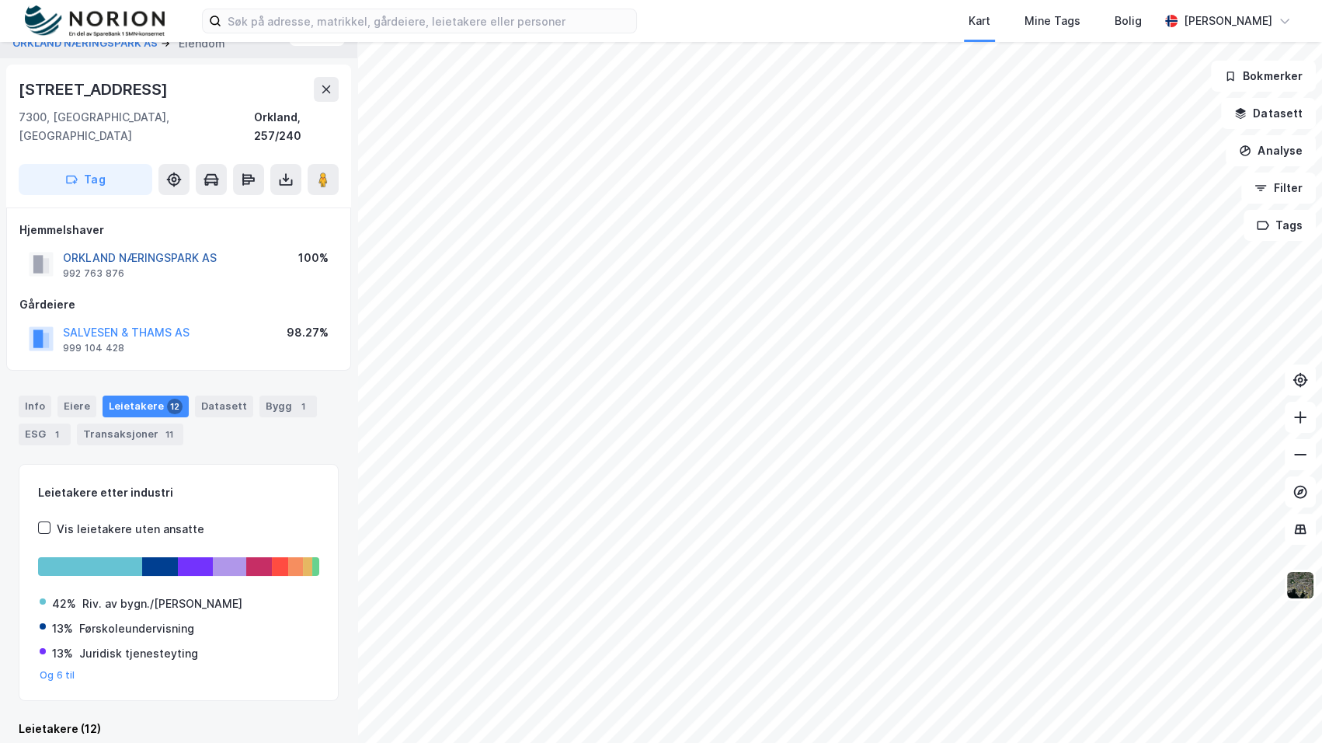
click at [0, 0] on button "ORKLAND NÆRINGSPARK AS" at bounding box center [0, 0] width 0 height 0
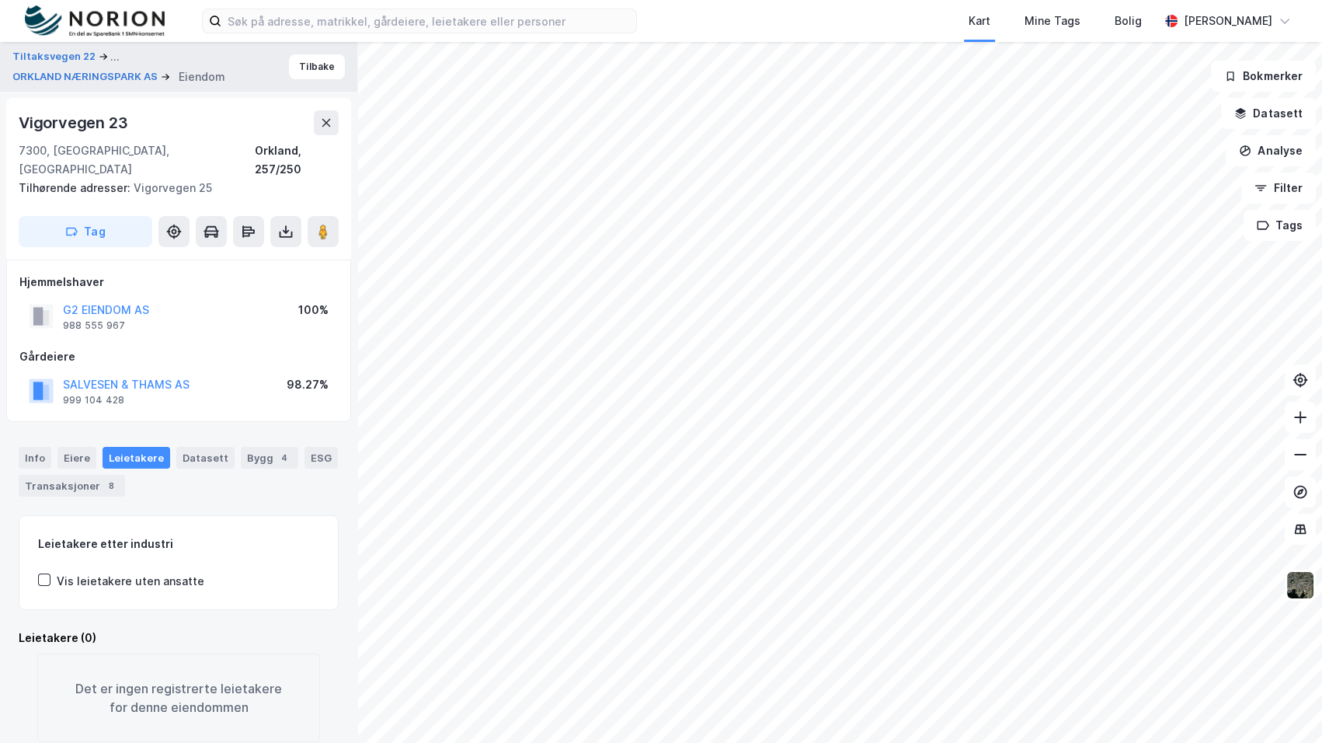
scroll to position [16, 0]
